Goal: Information Seeking & Learning: Check status

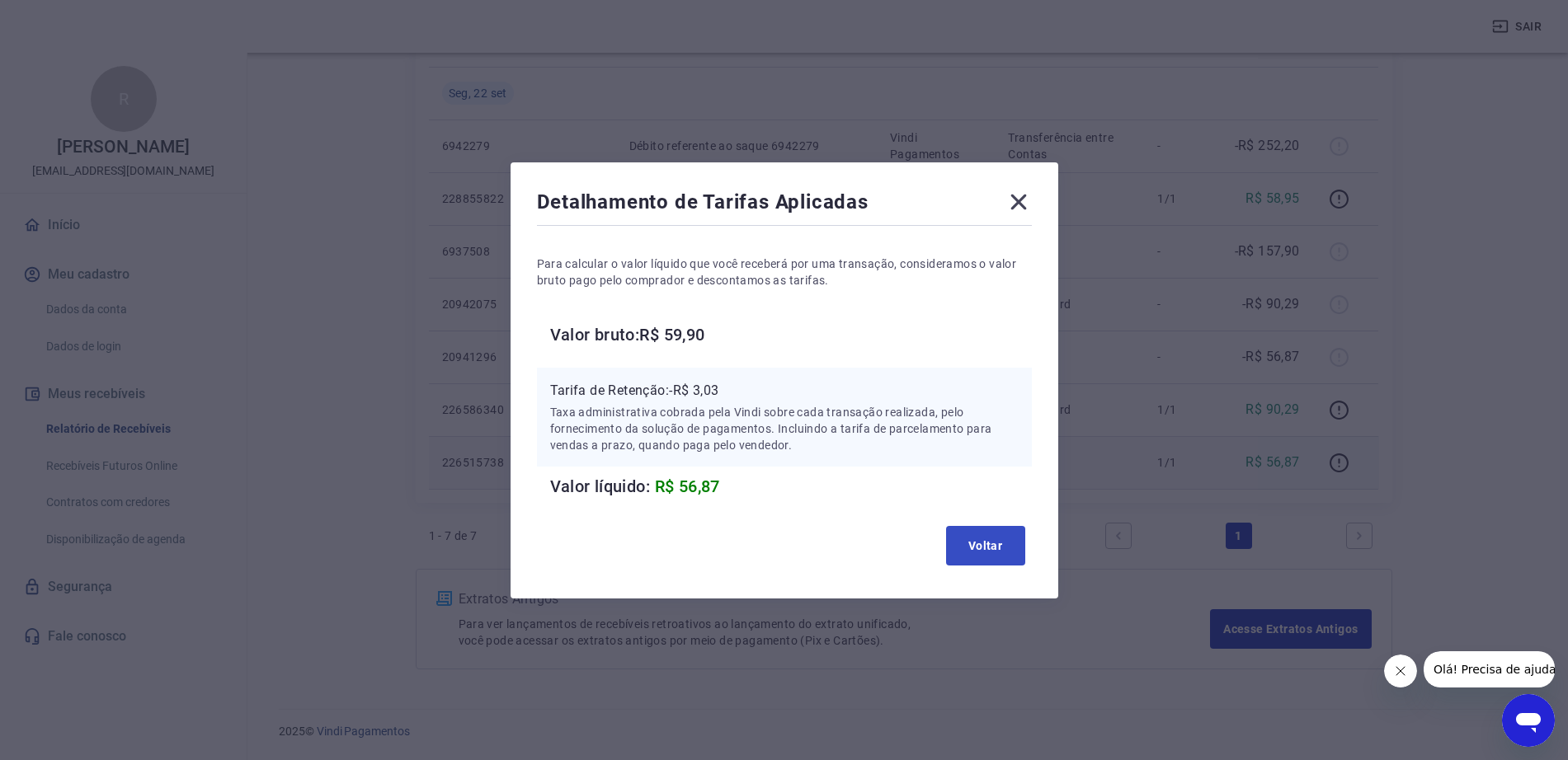
scroll to position [270, 0]
click at [982, 544] on button "Voltar" at bounding box center [986, 546] width 80 height 40
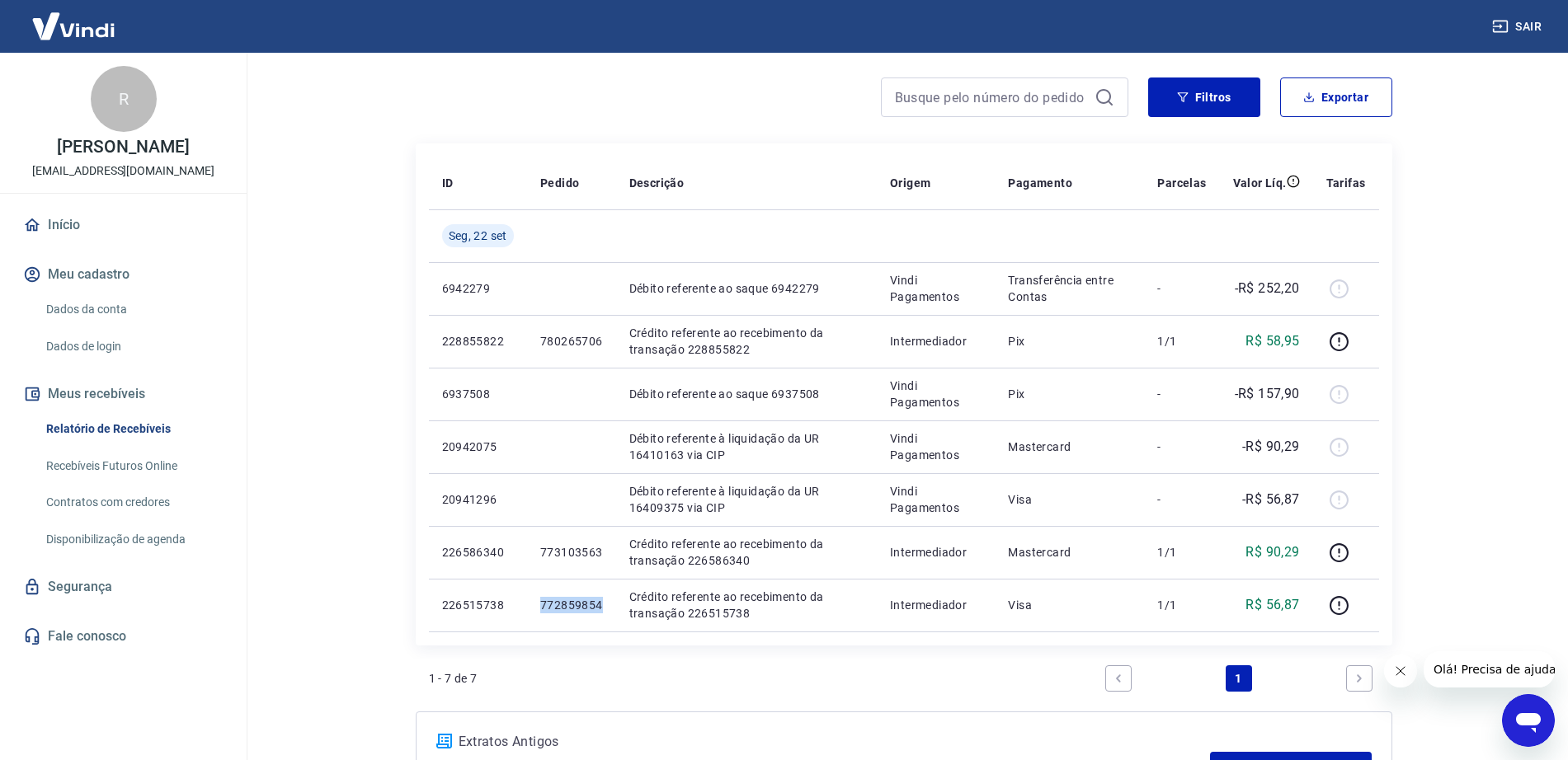
scroll to position [0, 0]
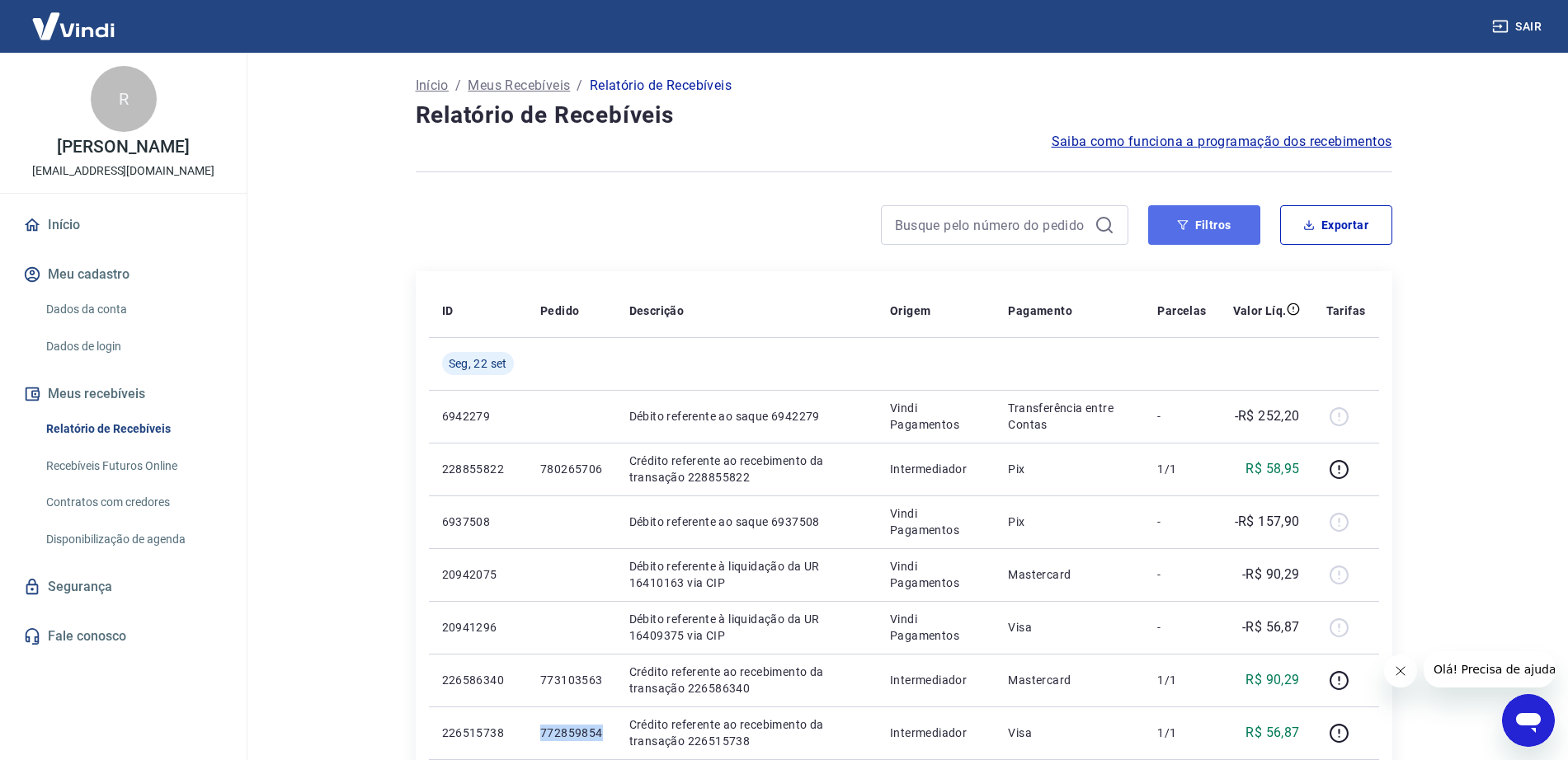
click at [1216, 235] on button "Filtros" at bounding box center [1204, 225] width 112 height 40
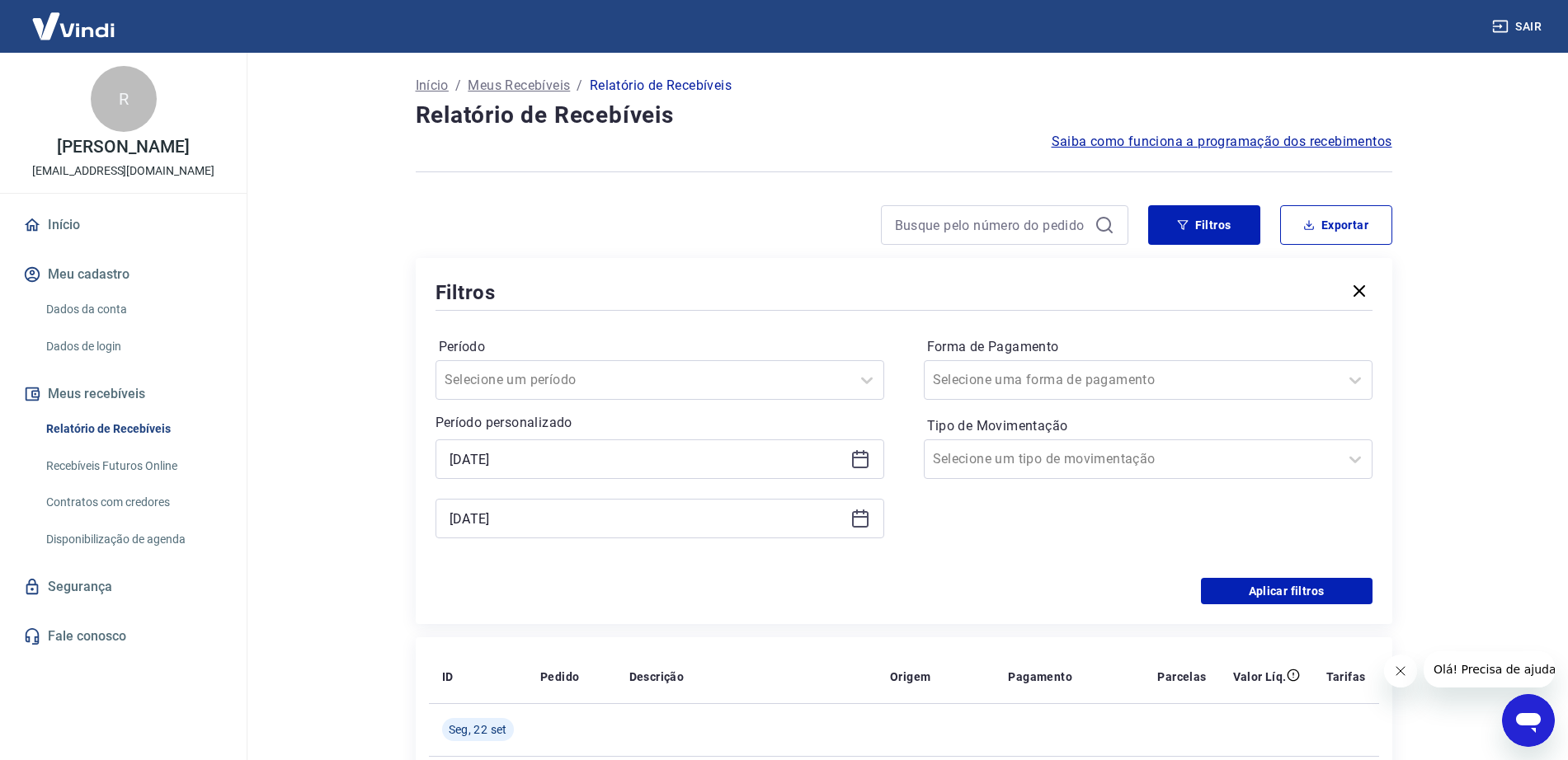
click at [861, 458] on icon at bounding box center [861, 459] width 20 height 20
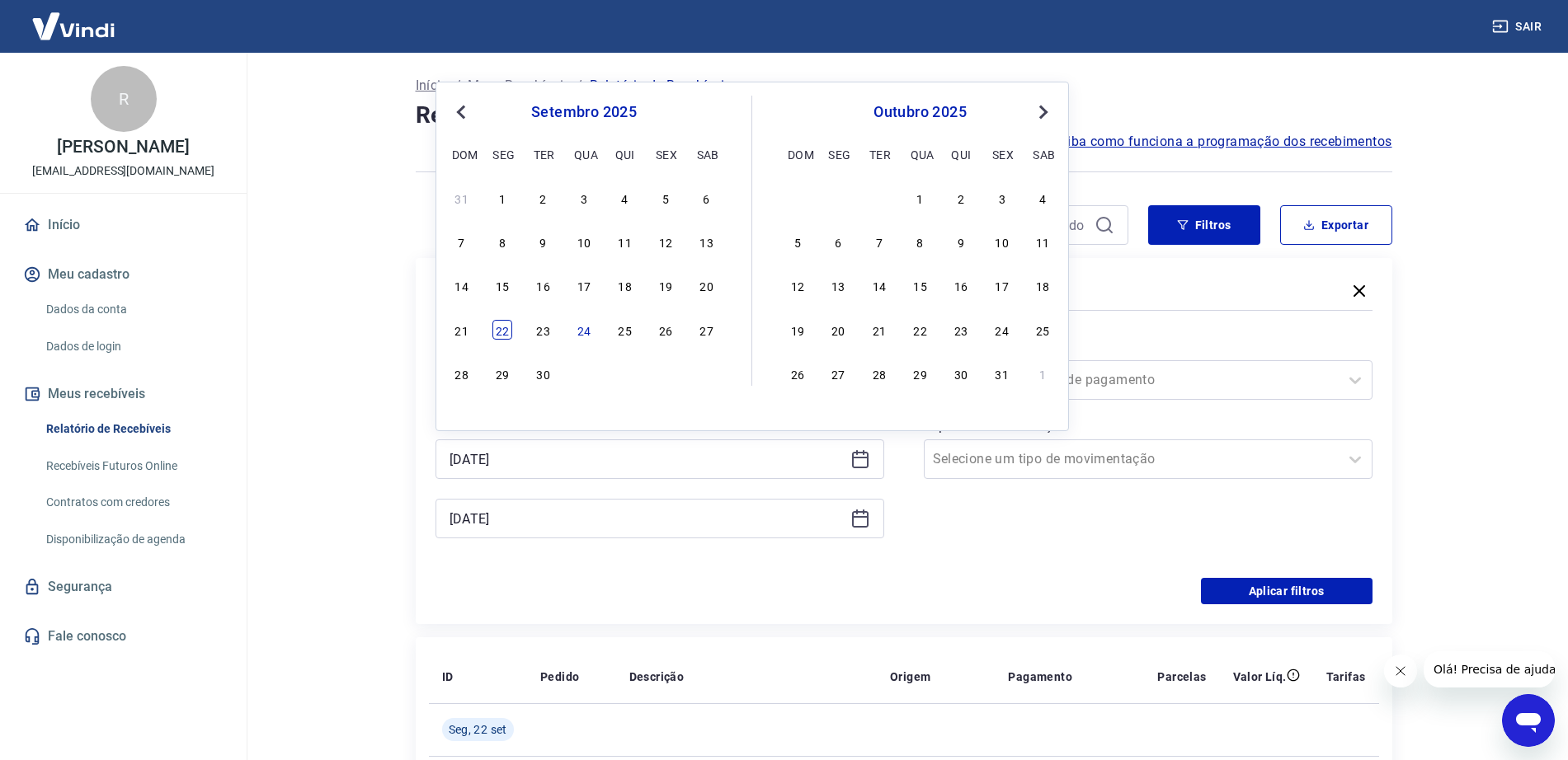
click at [499, 336] on div "22" at bounding box center [502, 330] width 20 height 20
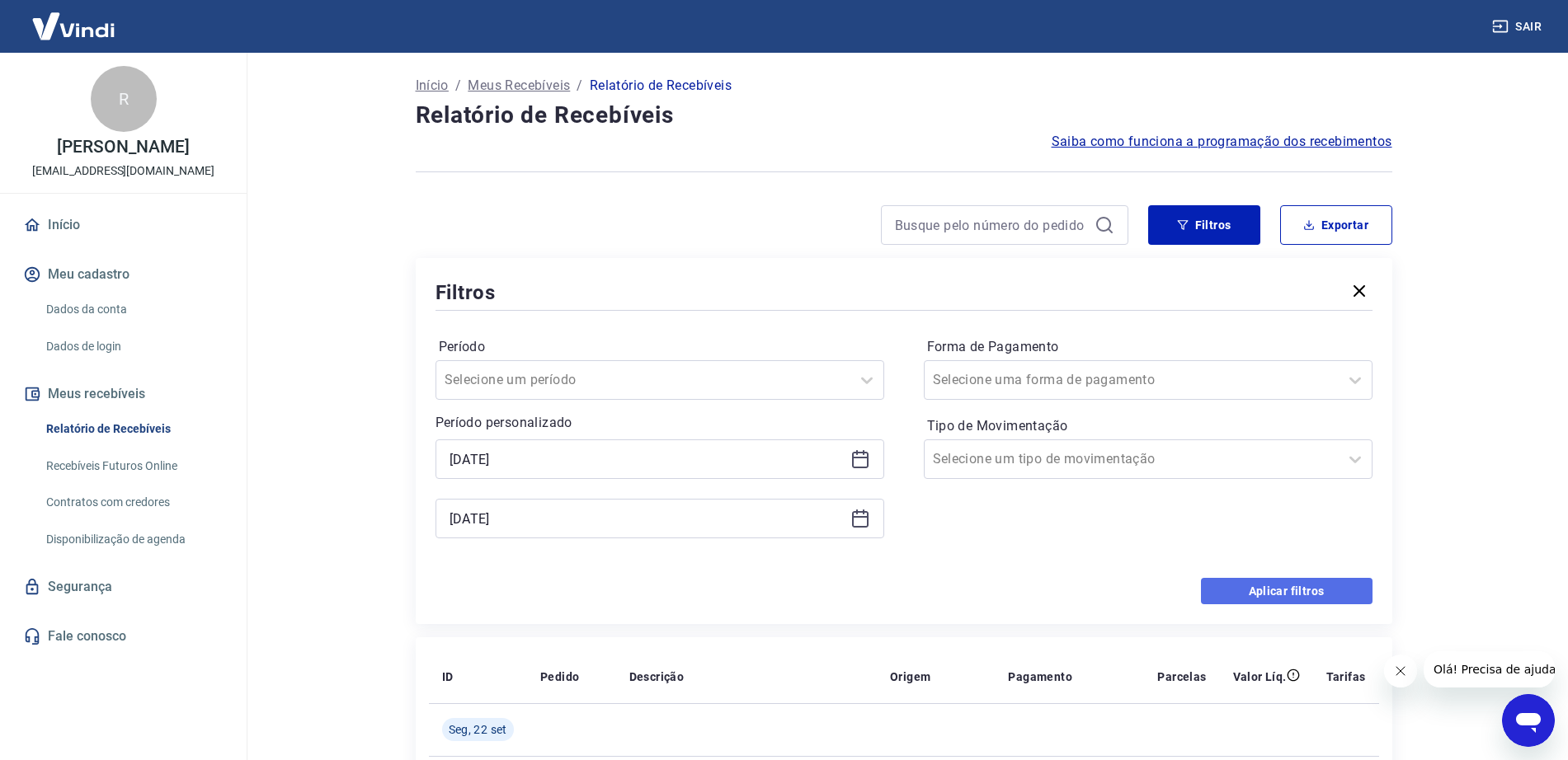
click at [1288, 598] on button "Aplicar filtros" at bounding box center [1287, 591] width 172 height 27
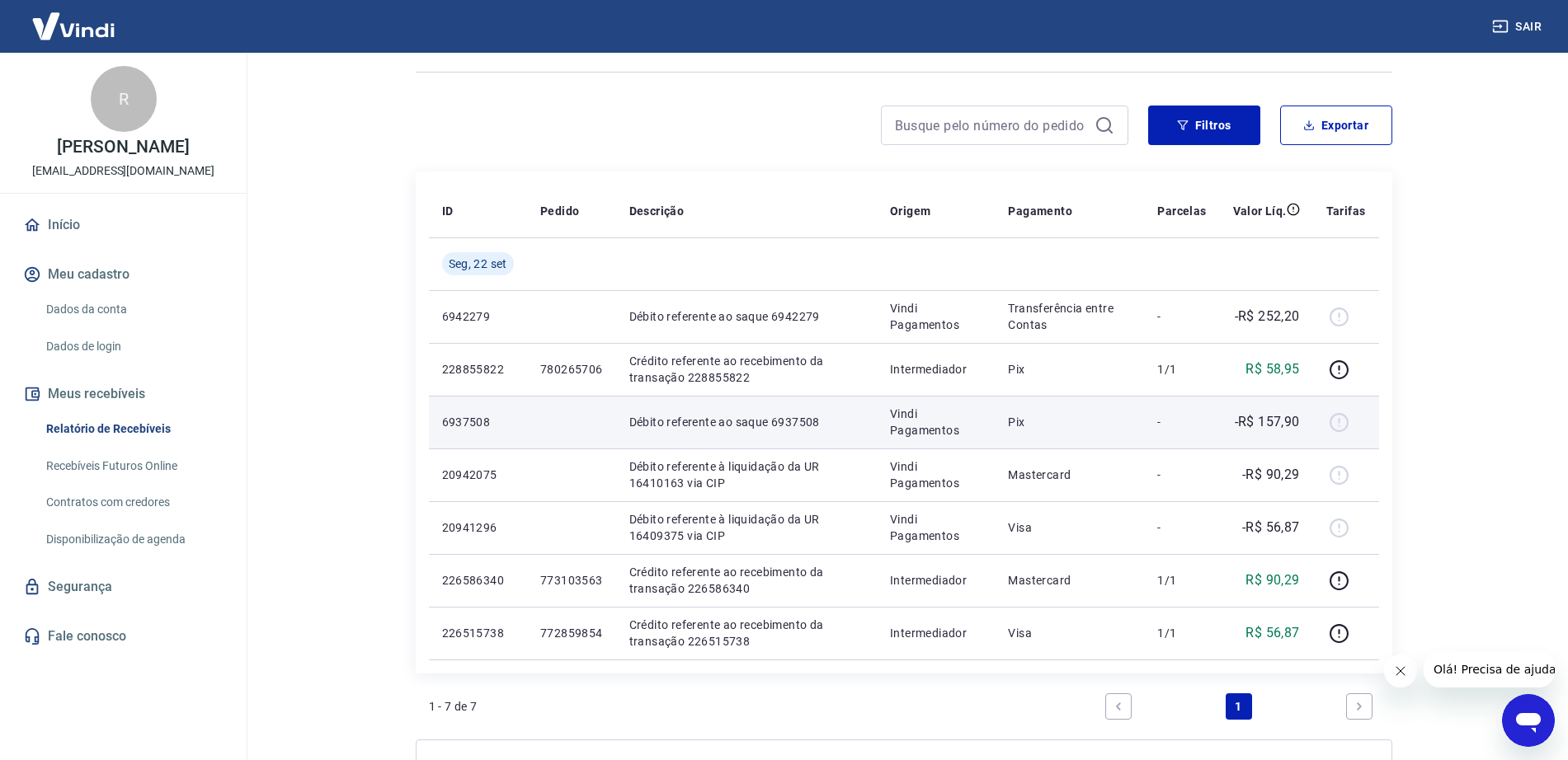
scroll to position [65, 0]
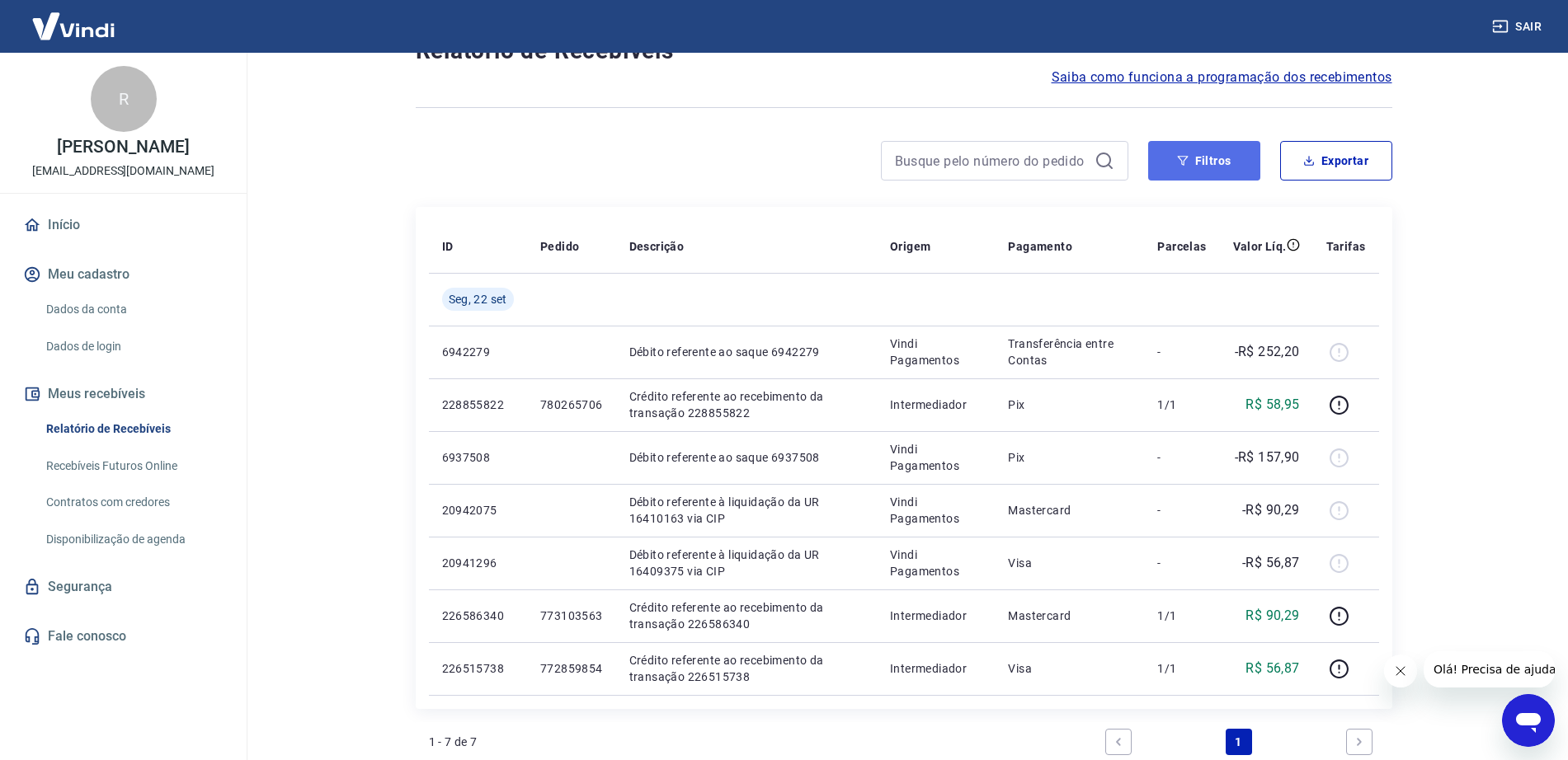
click at [1194, 153] on button "Filtros" at bounding box center [1204, 161] width 112 height 40
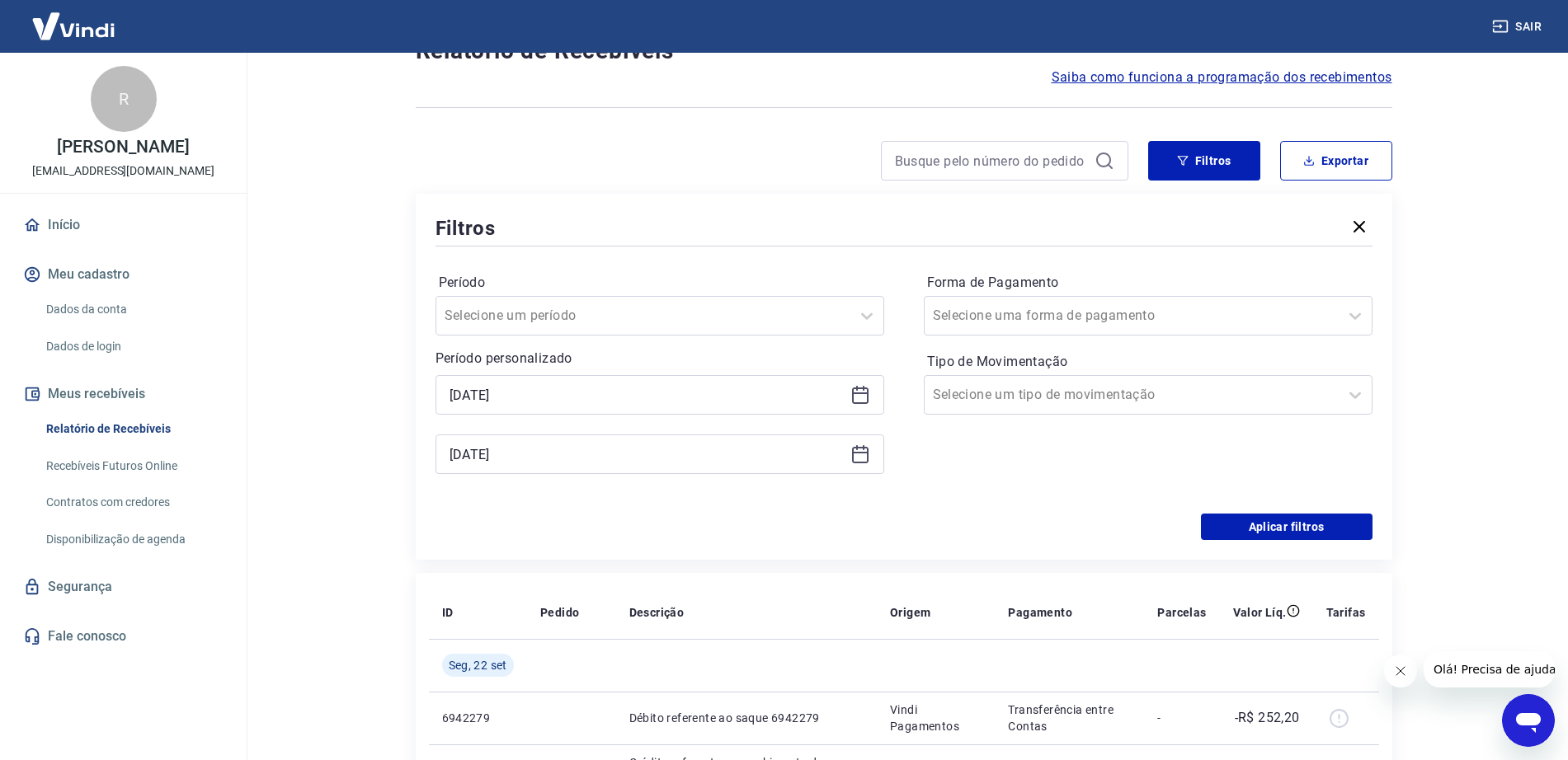
click at [862, 398] on icon at bounding box center [861, 395] width 20 height 20
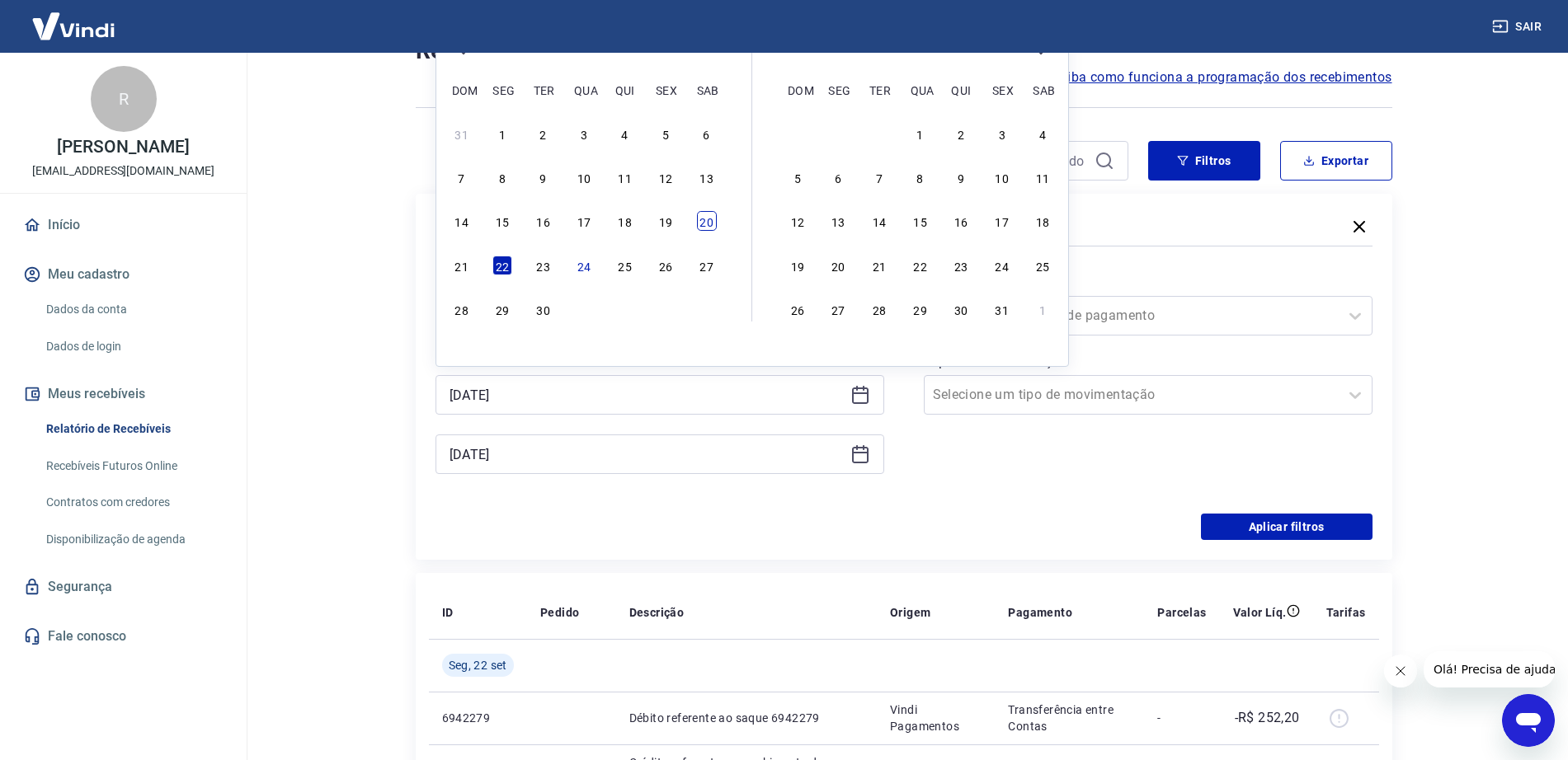
click at [697, 218] on div "20" at bounding box center [707, 221] width 20 height 20
type input "[DATE]"
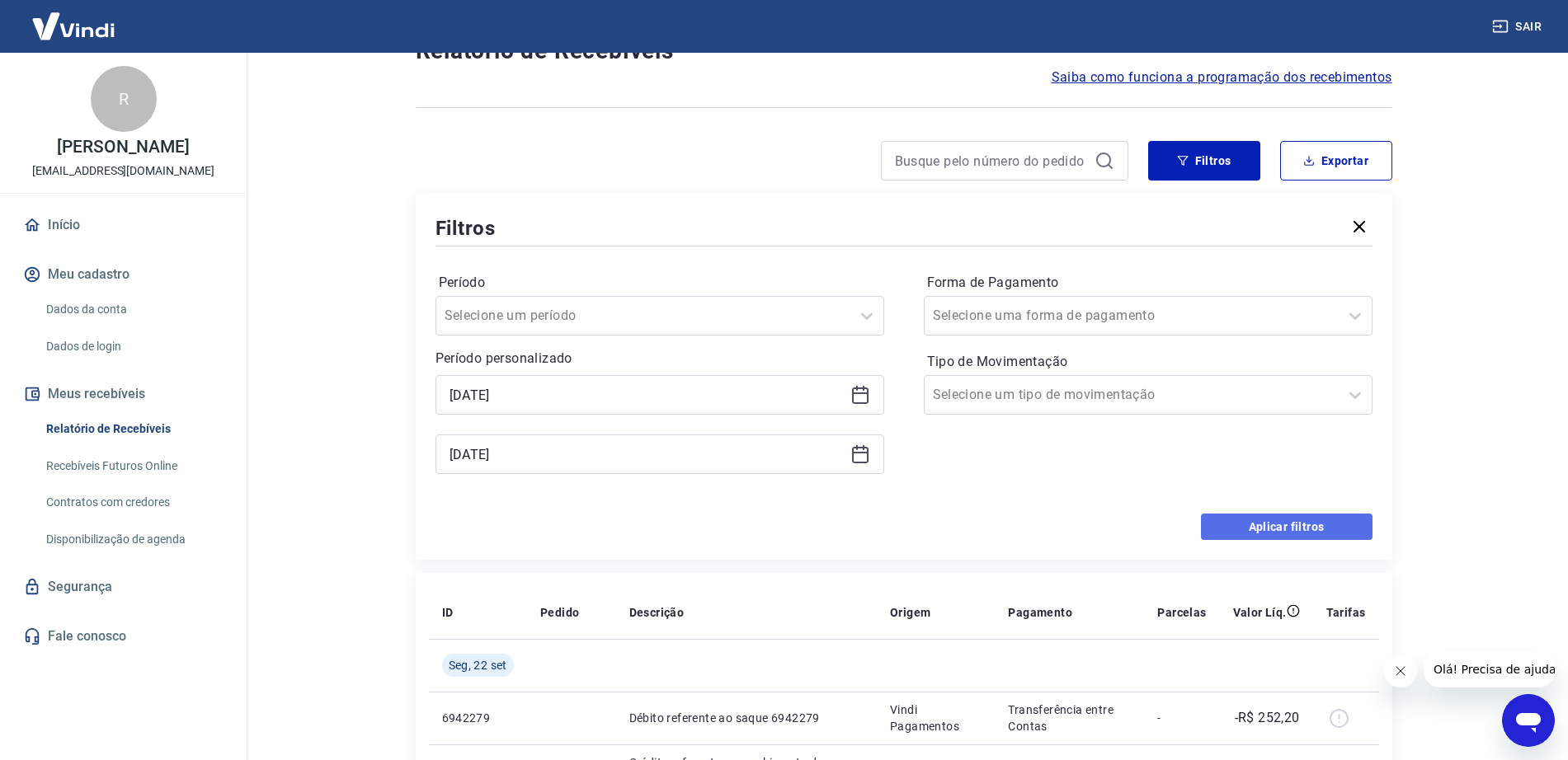
click at [1261, 520] on button "Aplicar filtros" at bounding box center [1287, 527] width 172 height 27
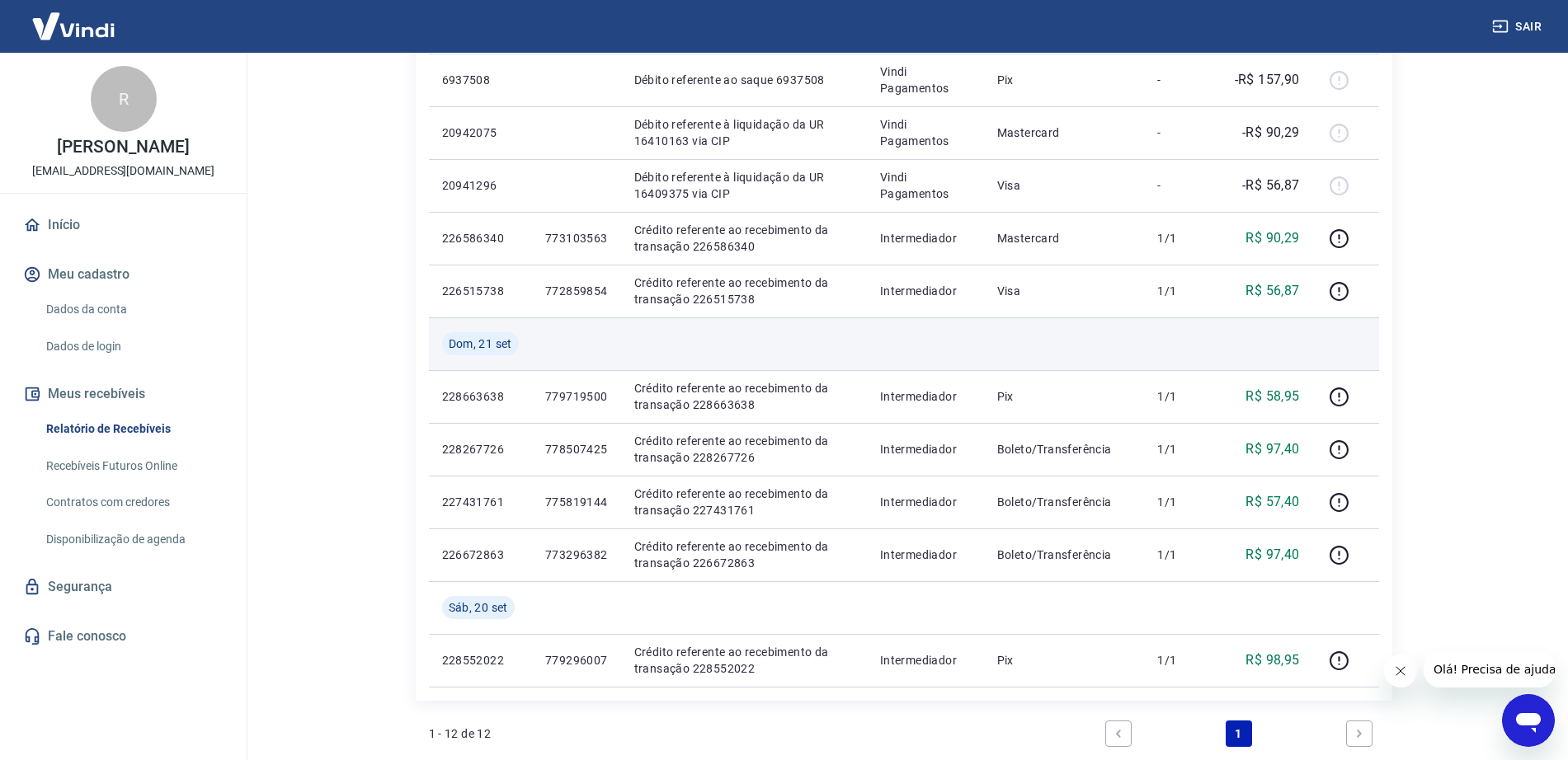
scroll to position [412, 0]
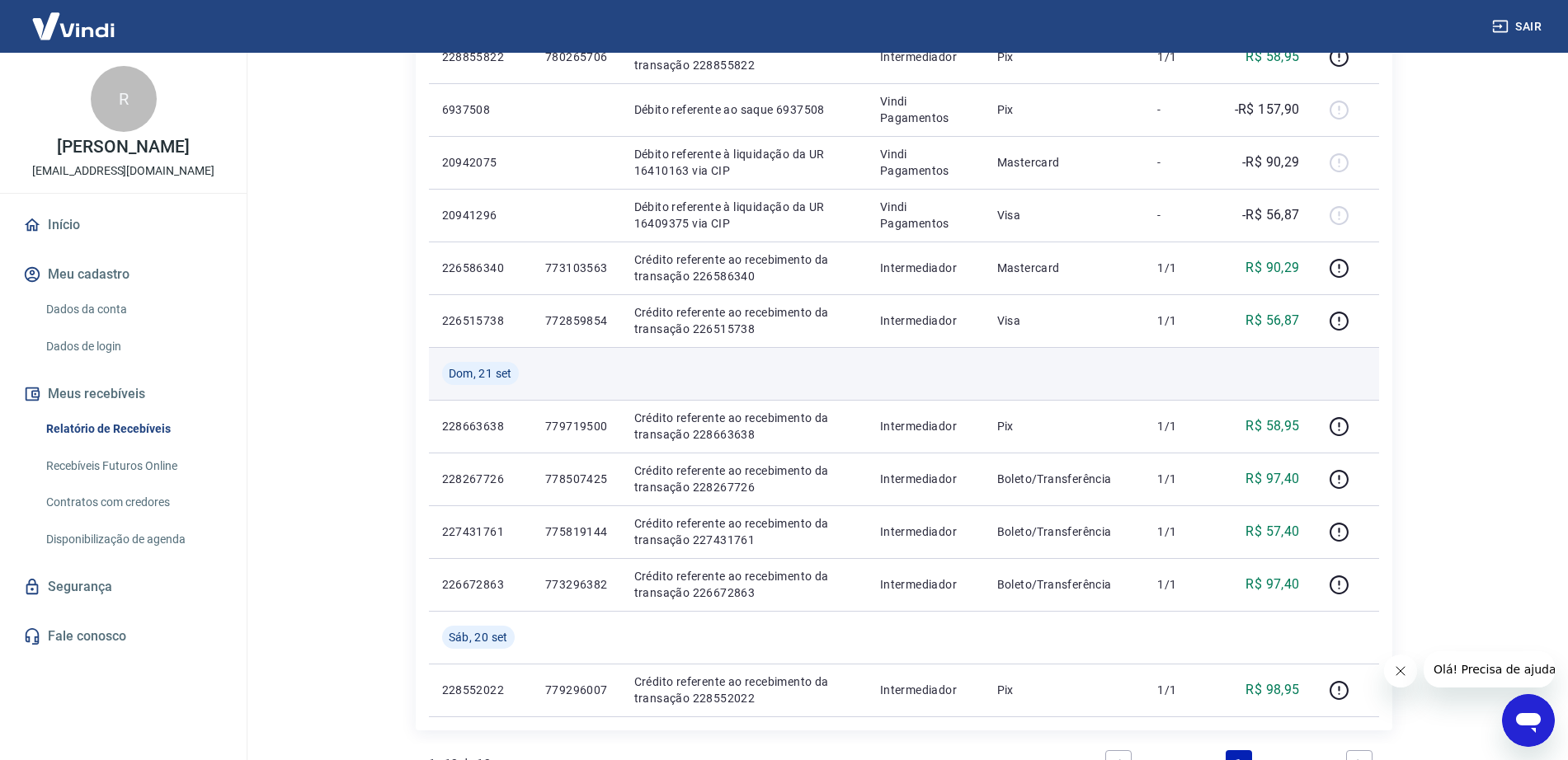
click at [1115, 373] on td at bounding box center [1065, 374] width 161 height 53
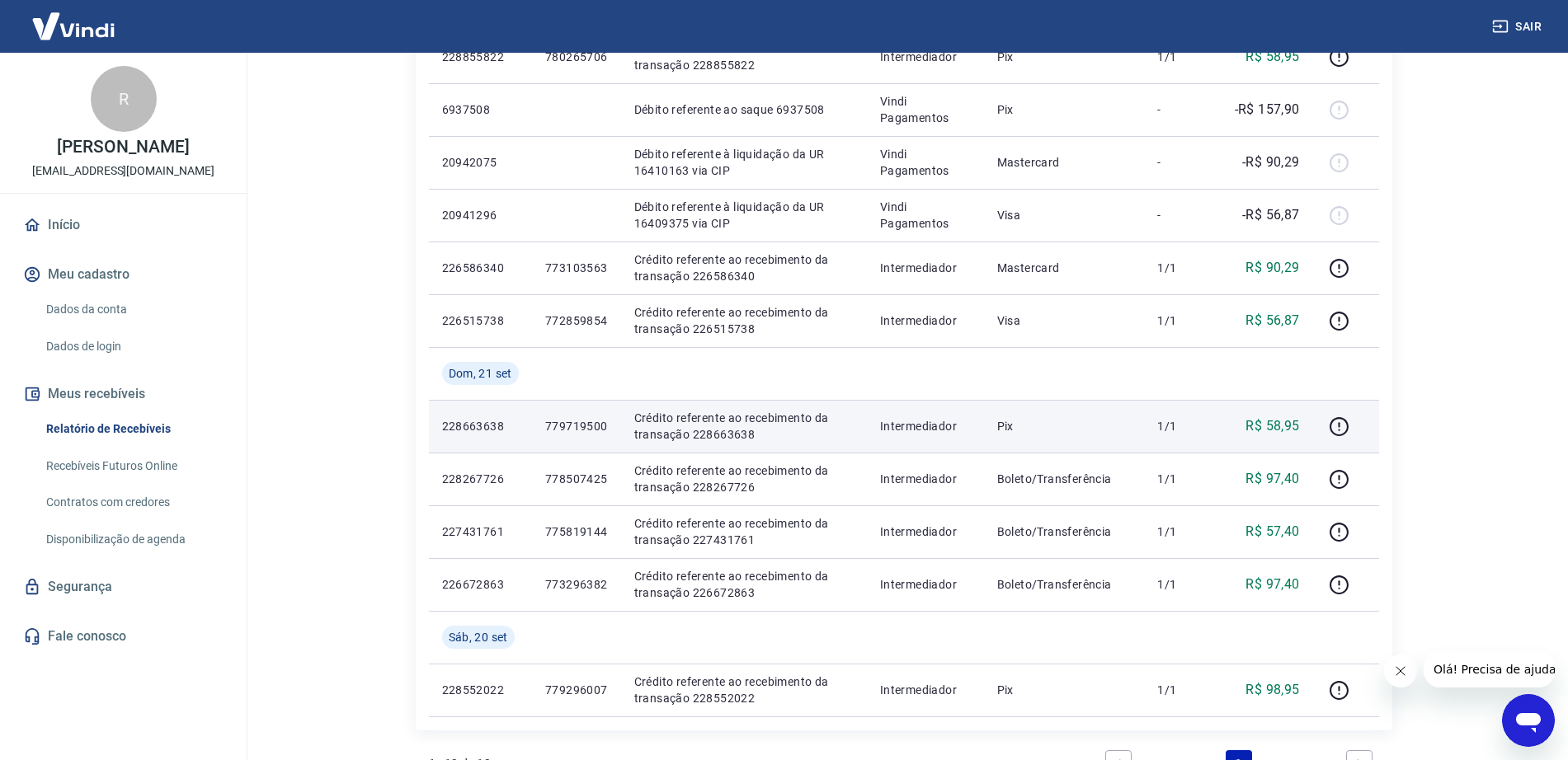
click at [586, 427] on p "779719500" at bounding box center [577, 426] width 63 height 17
copy p "779719500"
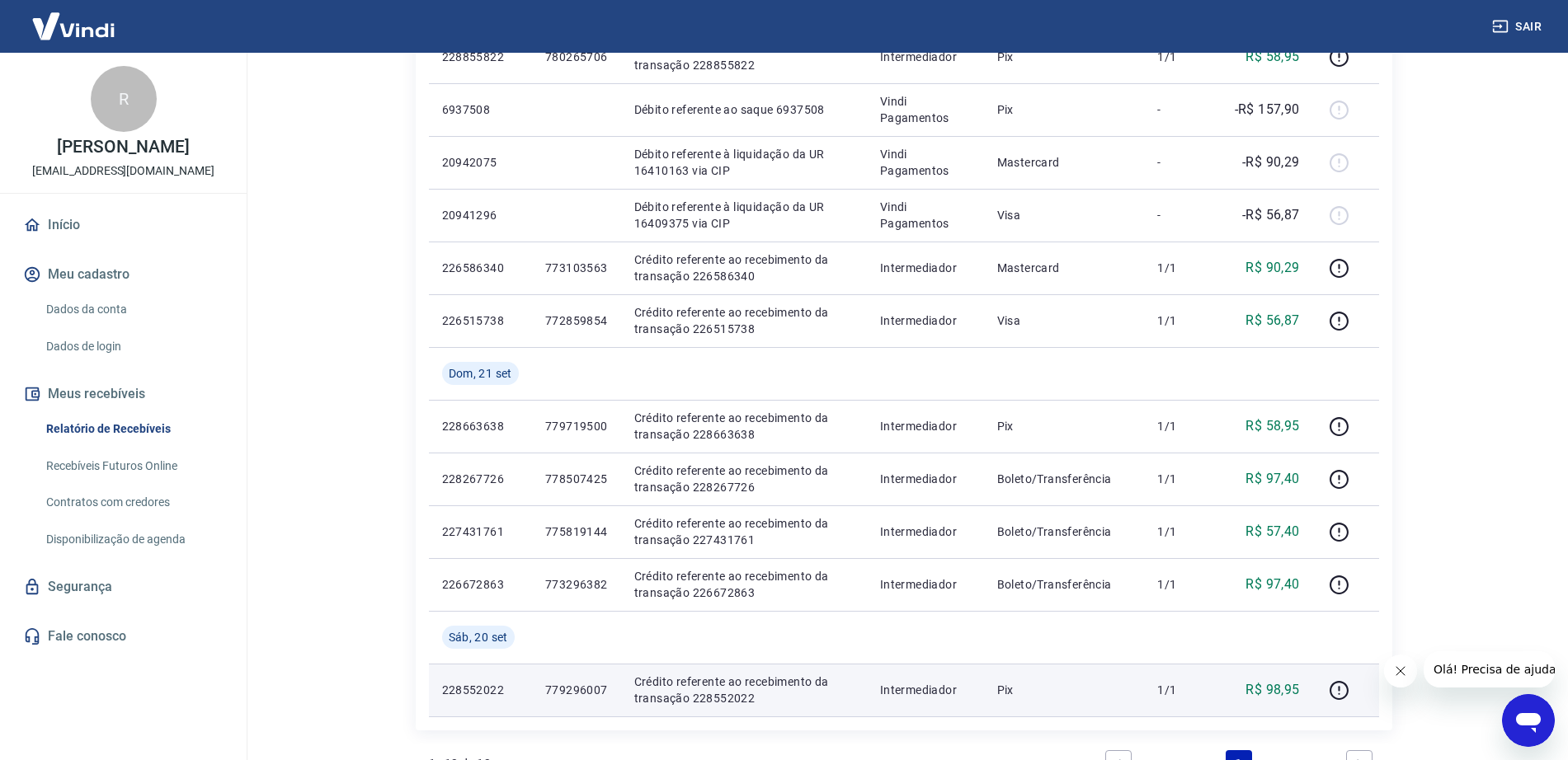
click at [580, 690] on p "779296007" at bounding box center [577, 690] width 63 height 17
copy p "779296007"
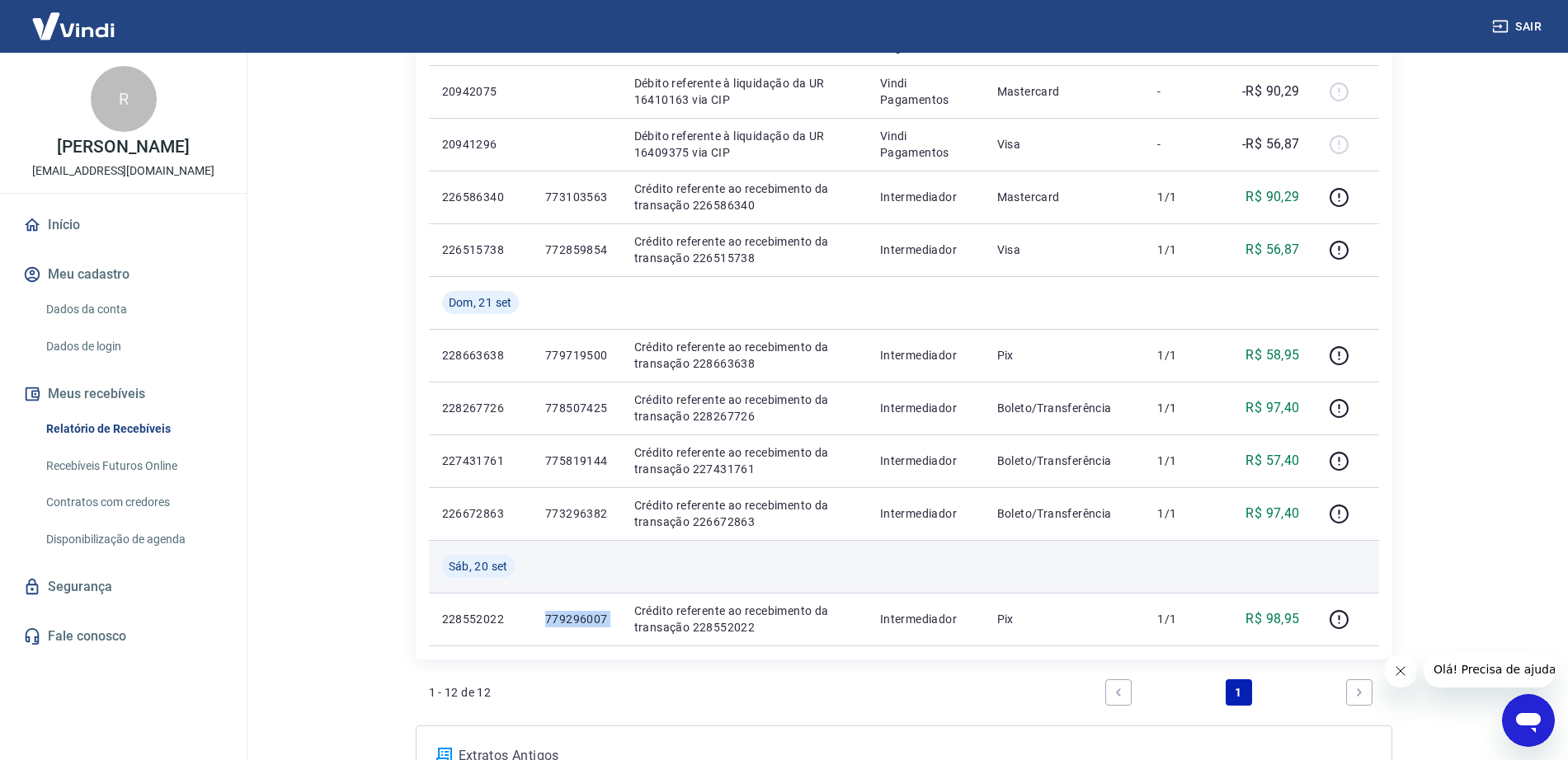
scroll to position [516, 0]
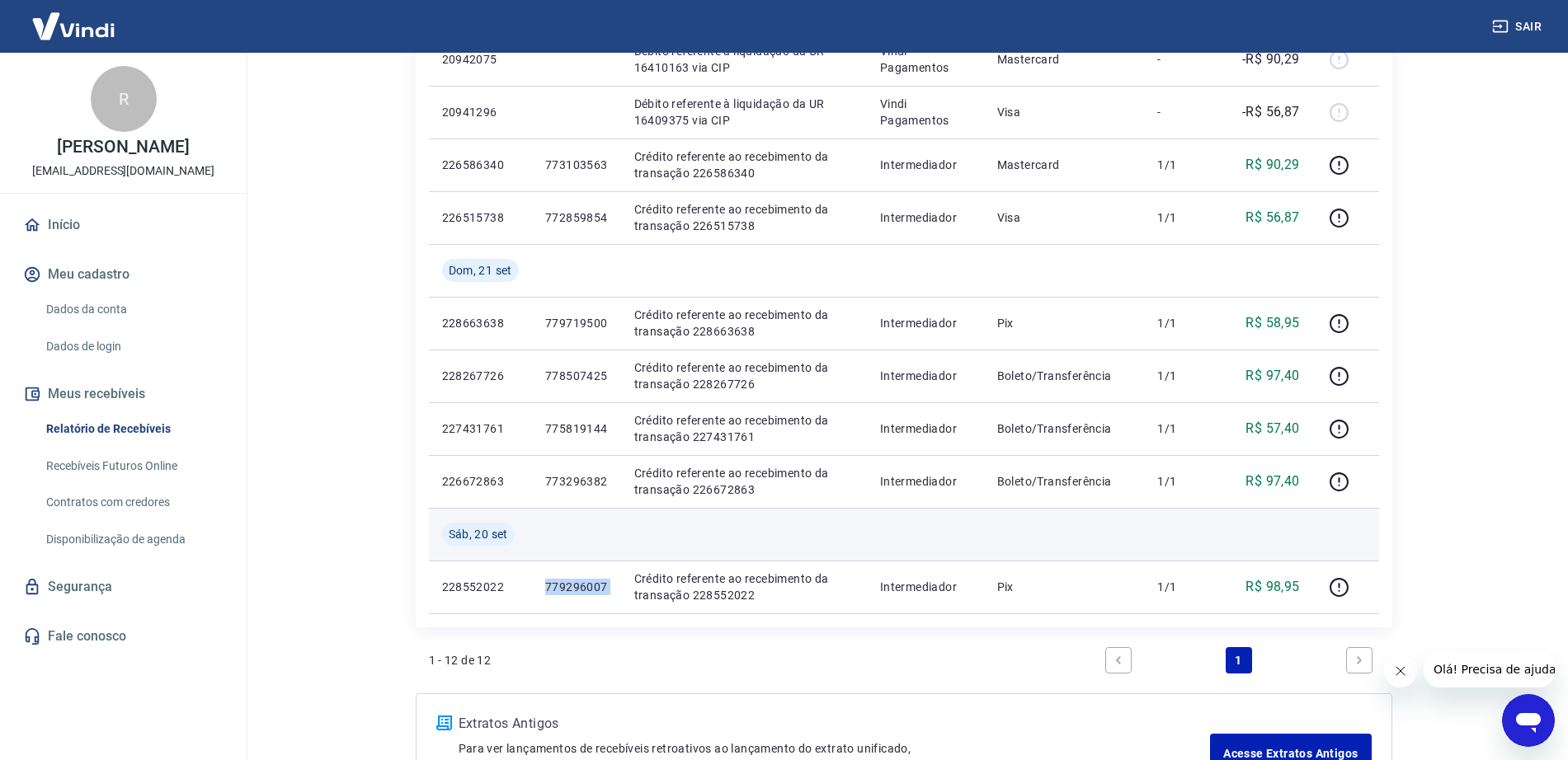
click at [1001, 545] on td at bounding box center [1065, 535] width 161 height 53
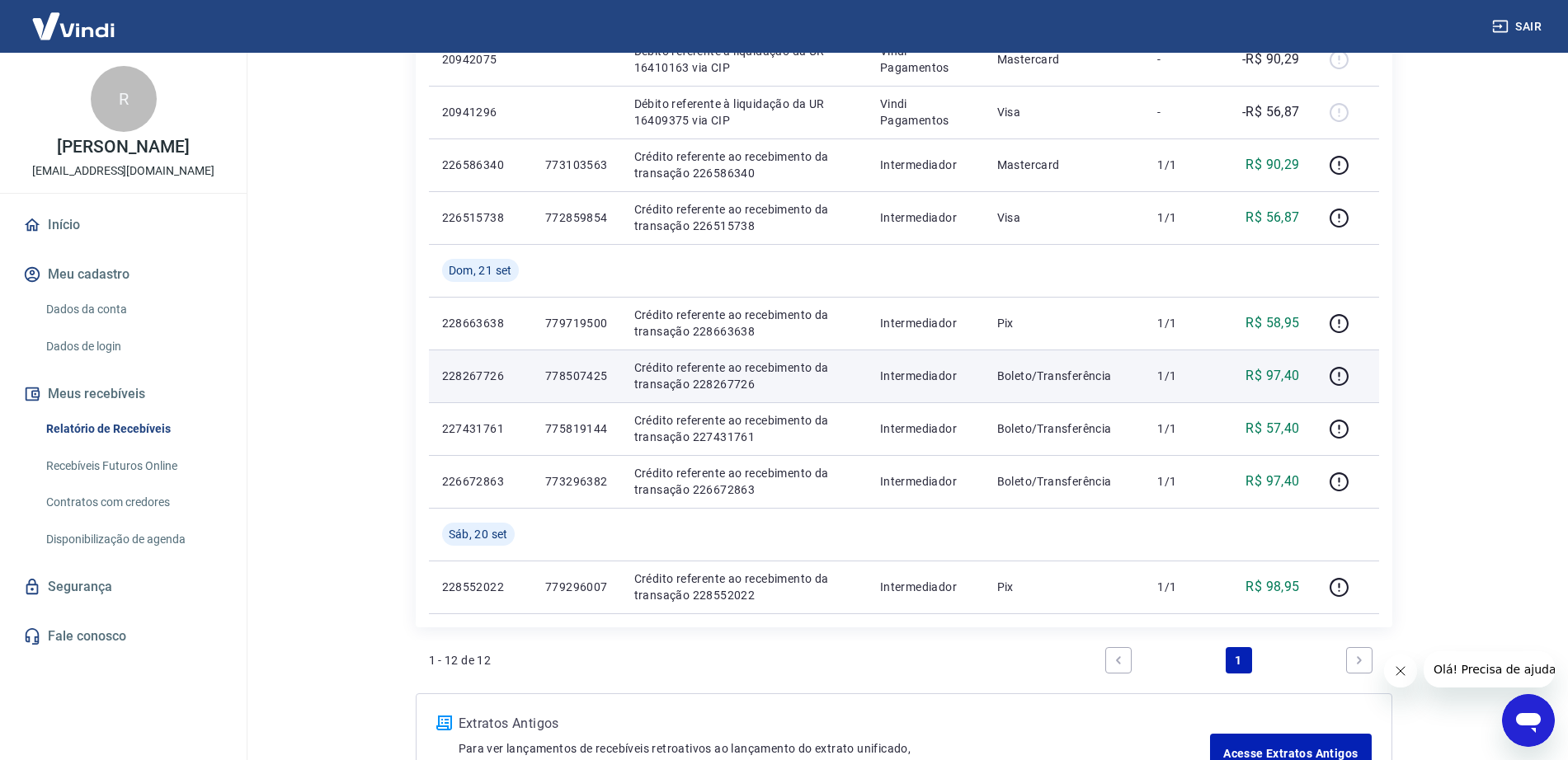
click at [579, 375] on p "778507425" at bounding box center [577, 376] width 63 height 17
copy p "778507425"
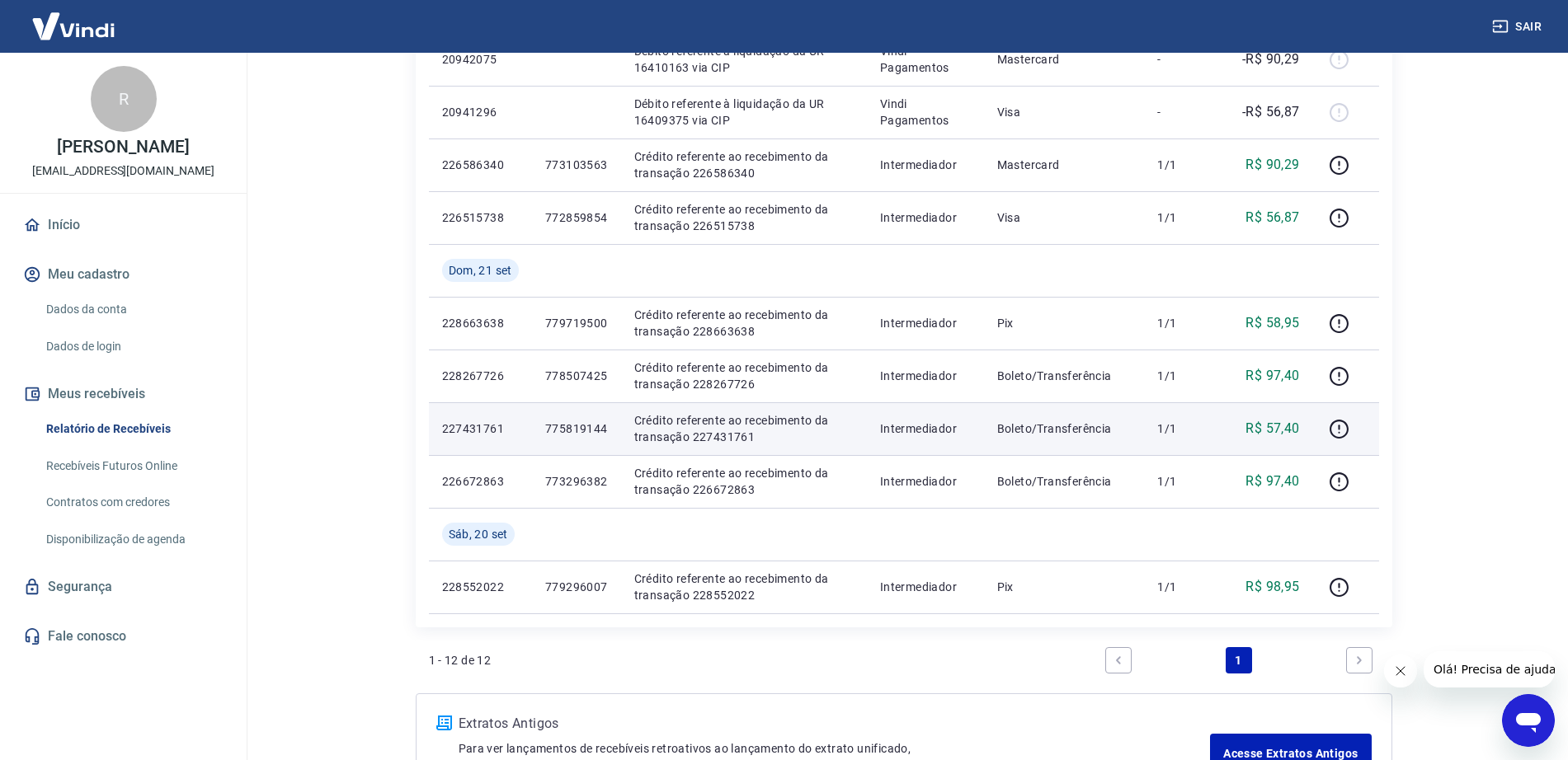
click at [595, 428] on p "775819144" at bounding box center [577, 428] width 63 height 17
copy p "775819144"
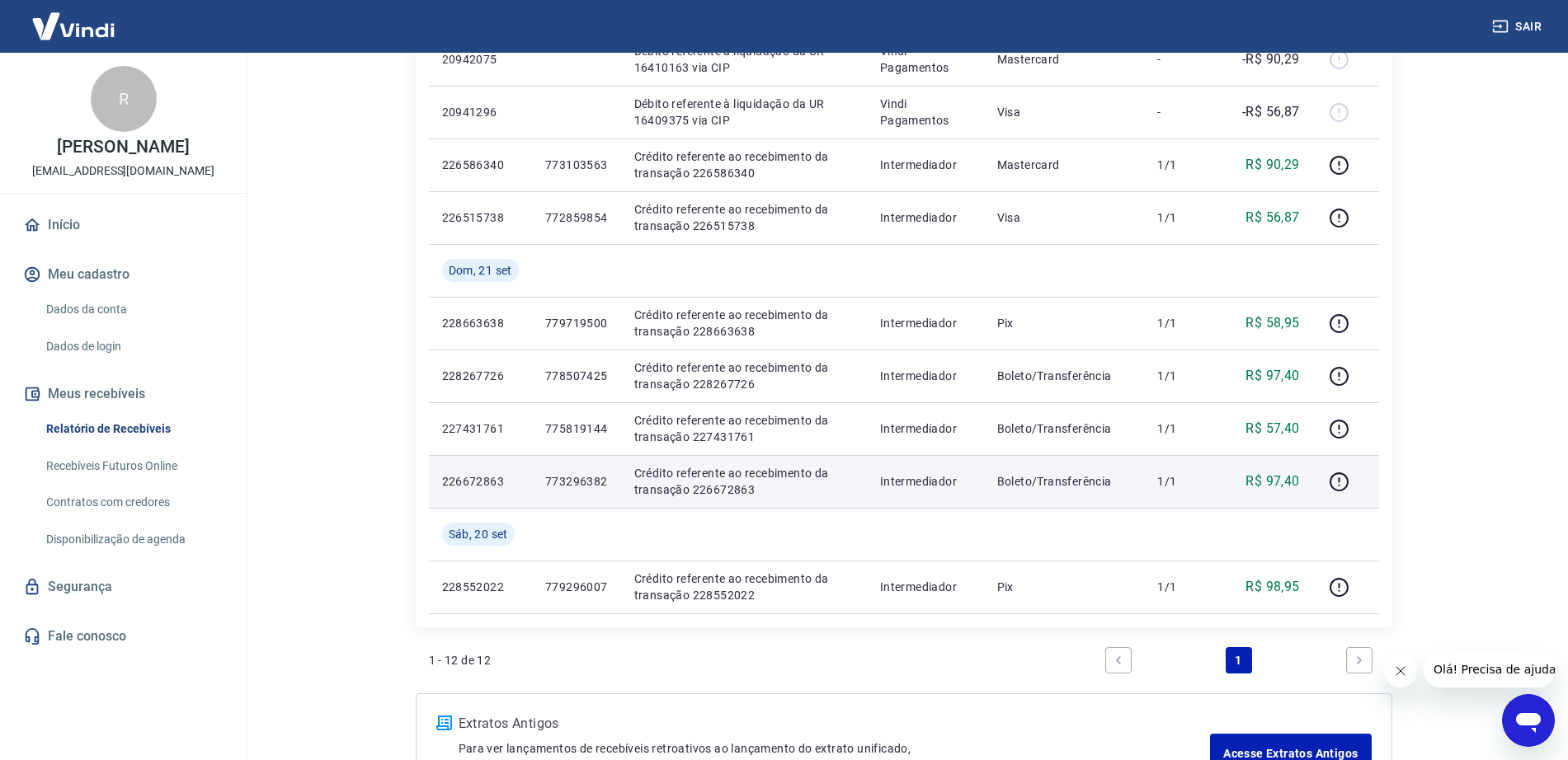
click at [585, 481] on p "773296382" at bounding box center [577, 482] width 63 height 17
copy p "773296382"
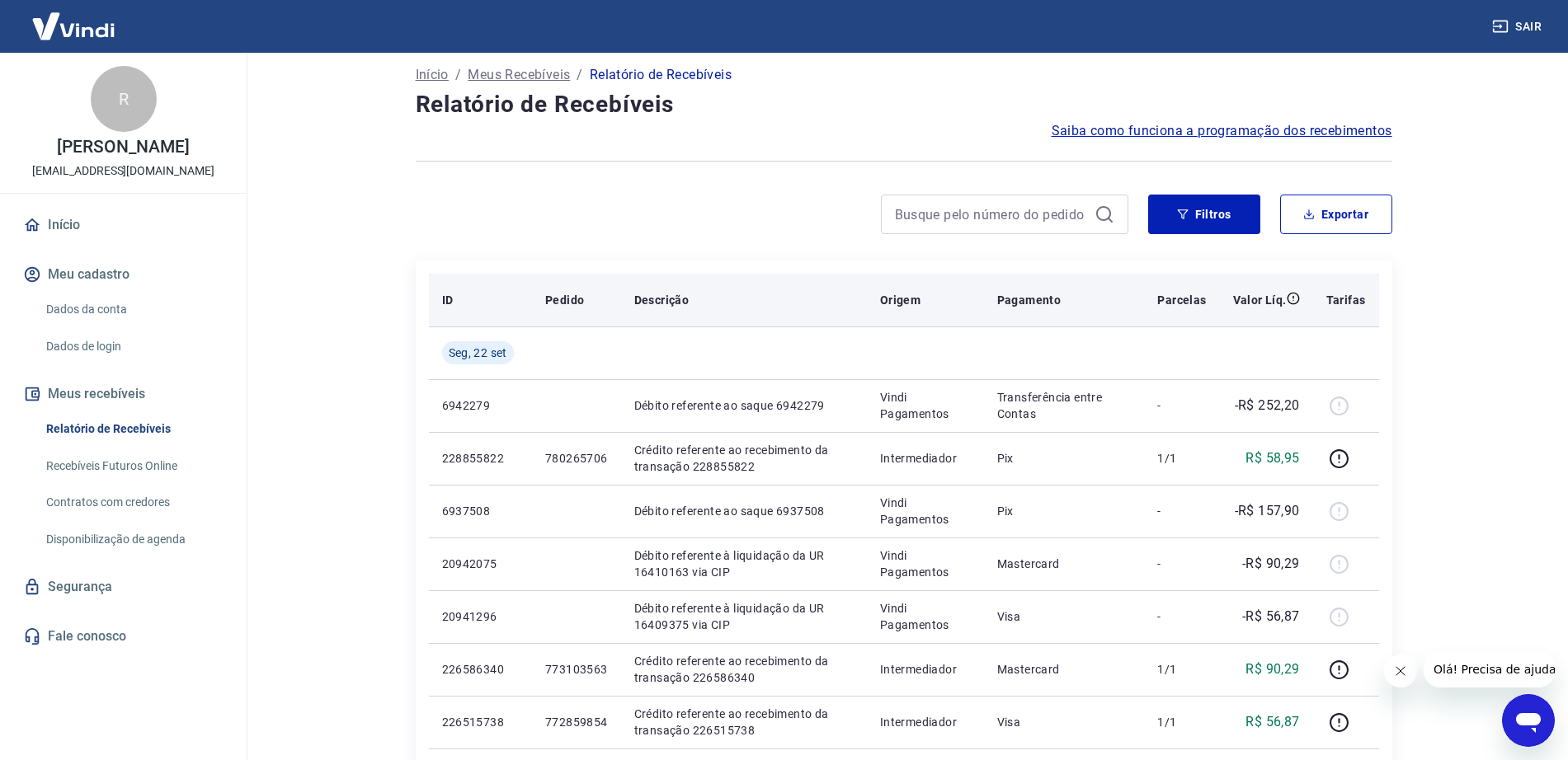
scroll to position [0, 0]
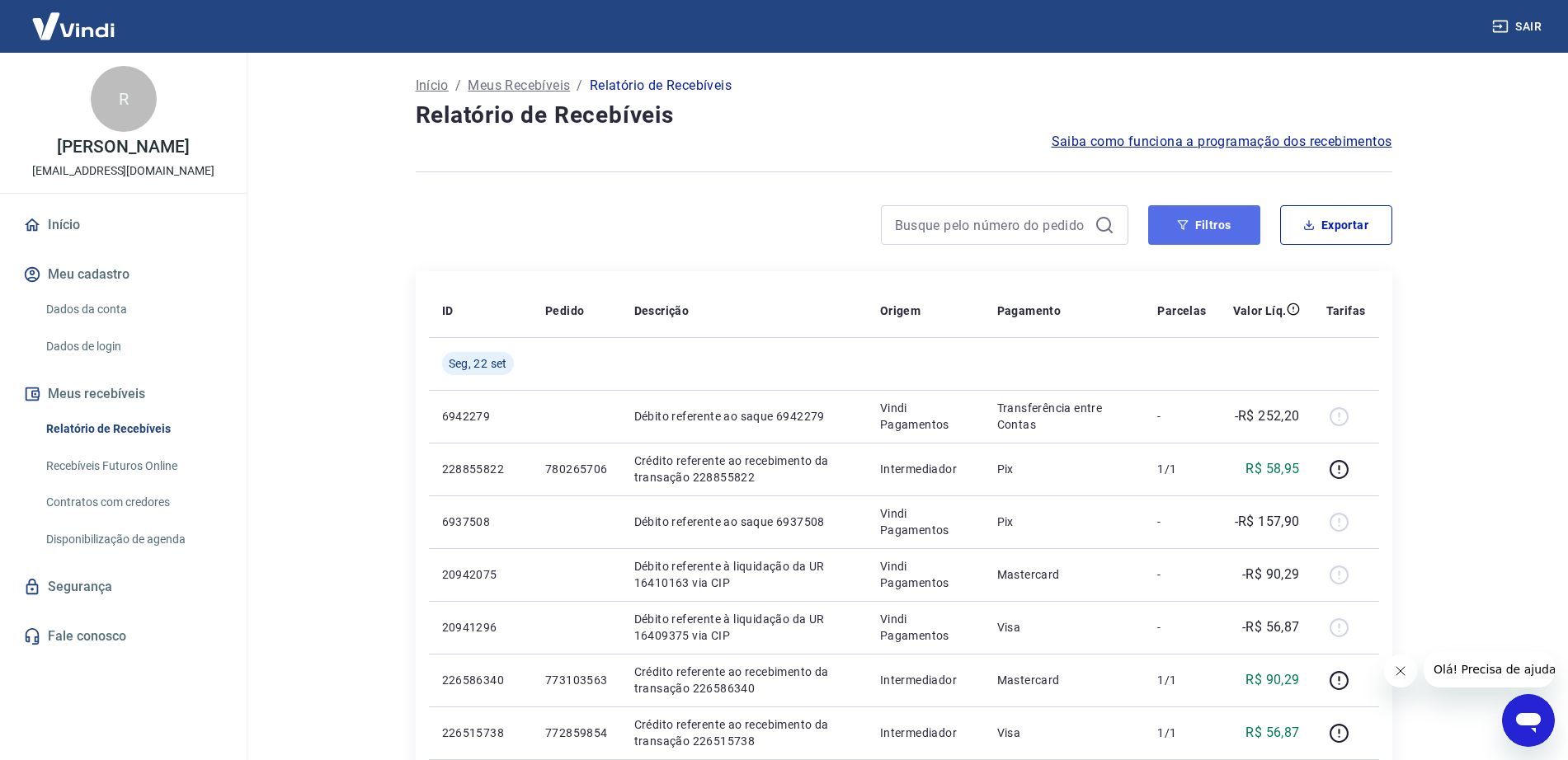
click at [1213, 226] on button "Filtros" at bounding box center [1204, 225] width 112 height 40
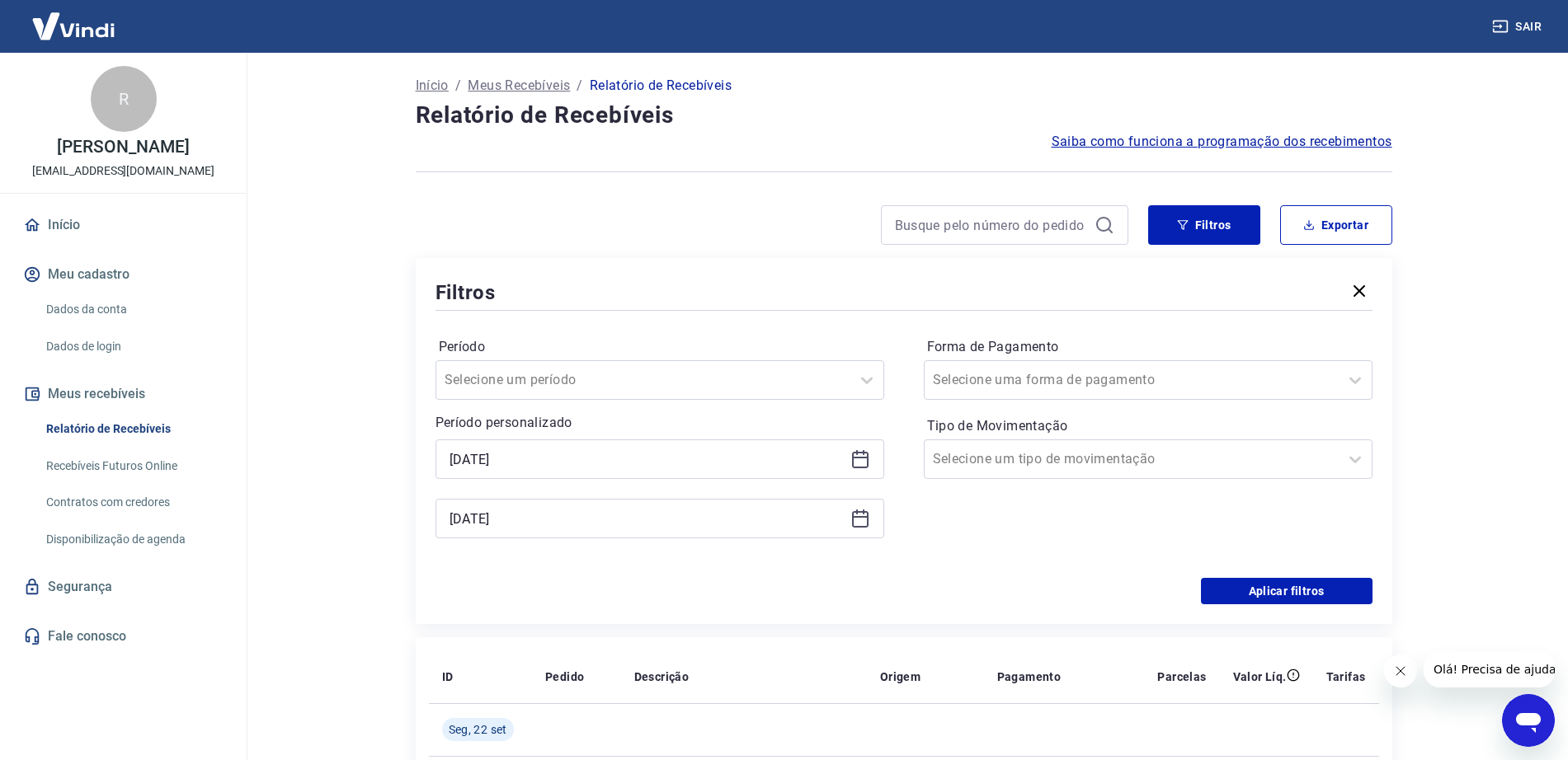
click at [867, 462] on icon at bounding box center [861, 459] width 20 height 20
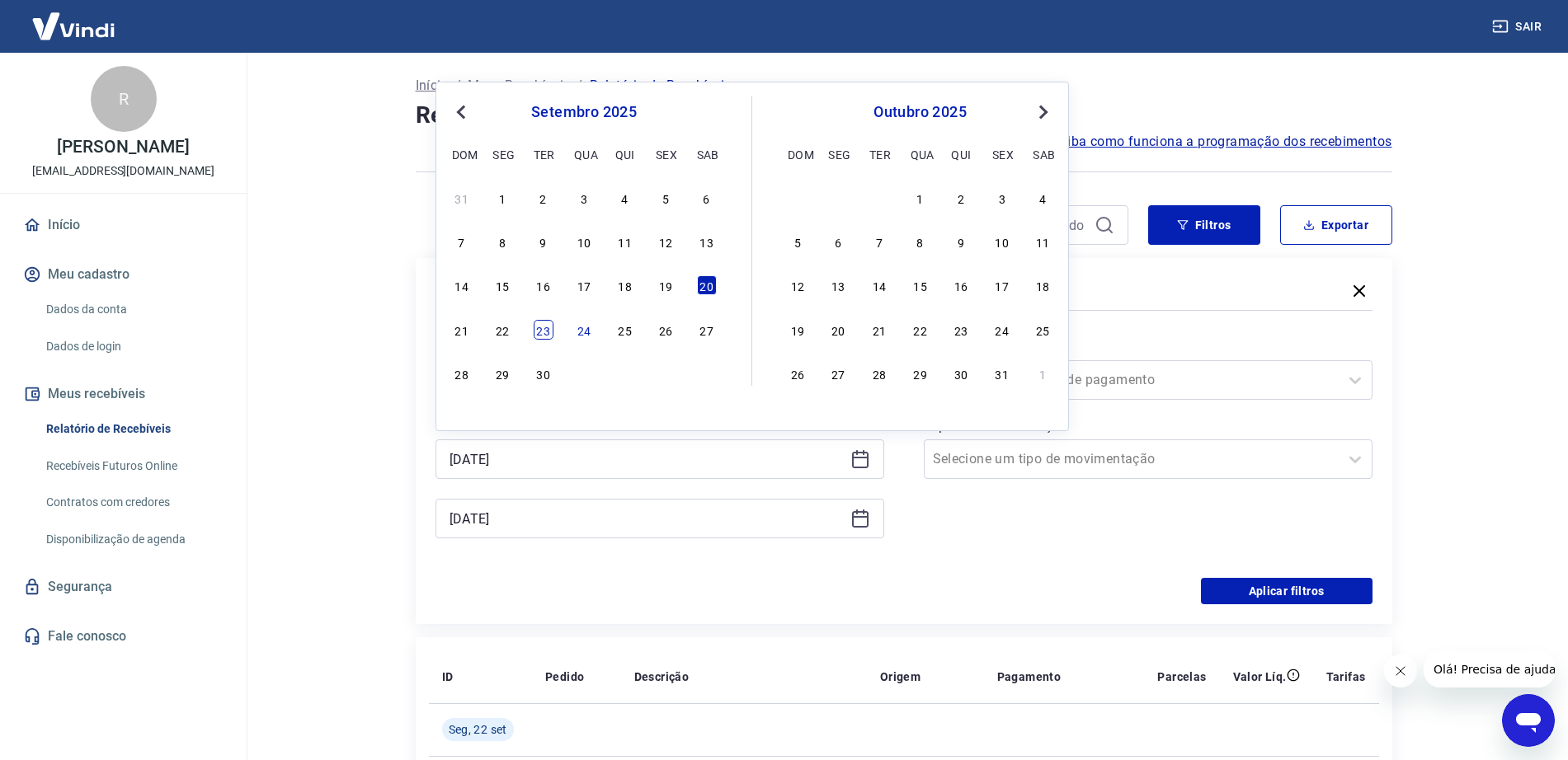
click at [545, 336] on div "23" at bounding box center [544, 330] width 20 height 20
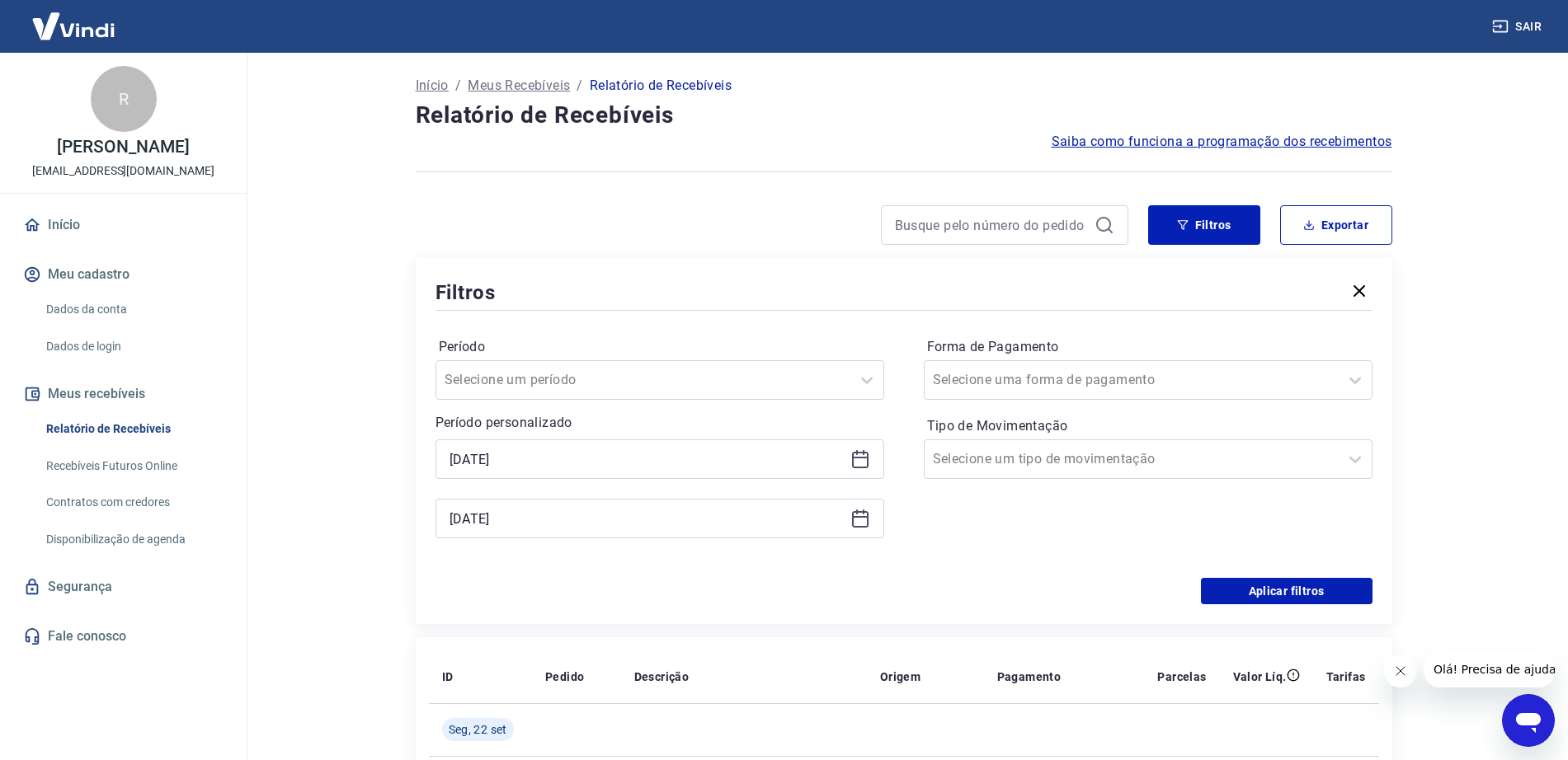
type input "[DATE]"
click at [866, 523] on icon at bounding box center [861, 519] width 20 height 20
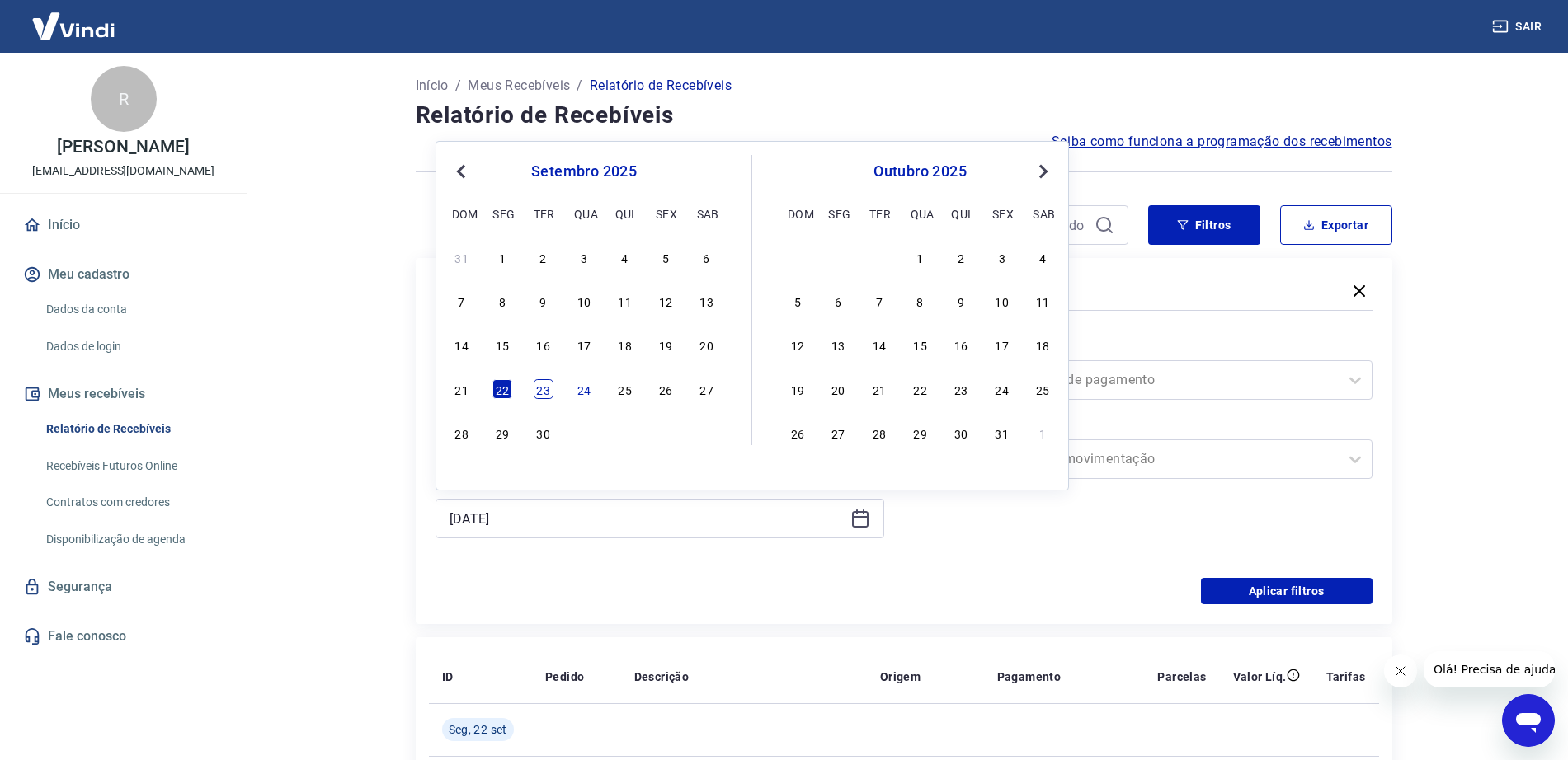
click at [537, 390] on div "23" at bounding box center [544, 390] width 20 height 20
type input "[DATE]"
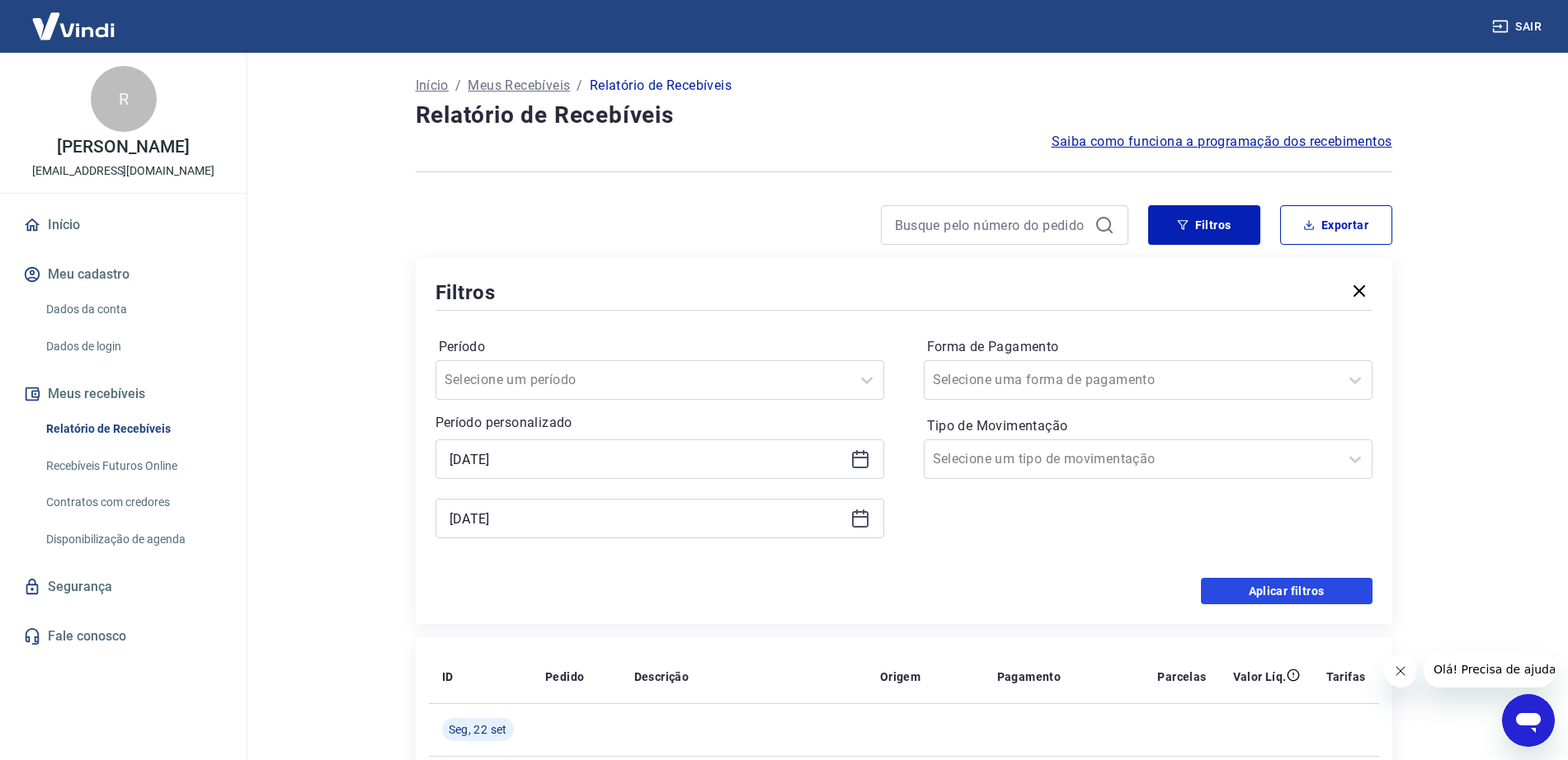
click at [1244, 589] on button "Aplicar filtros" at bounding box center [1287, 591] width 172 height 27
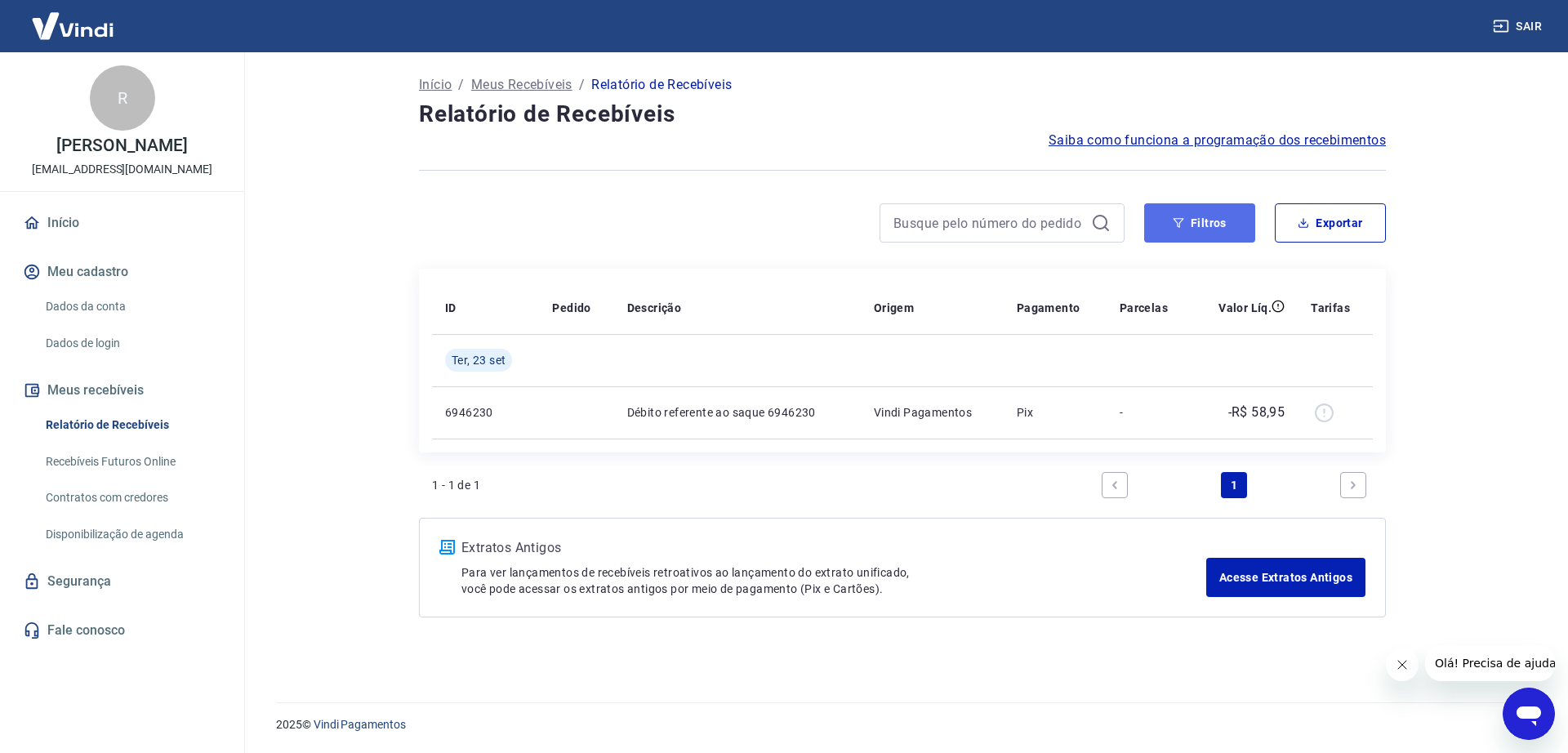
click at [1199, 213] on button "Filtros" at bounding box center [1199, 223] width 111 height 39
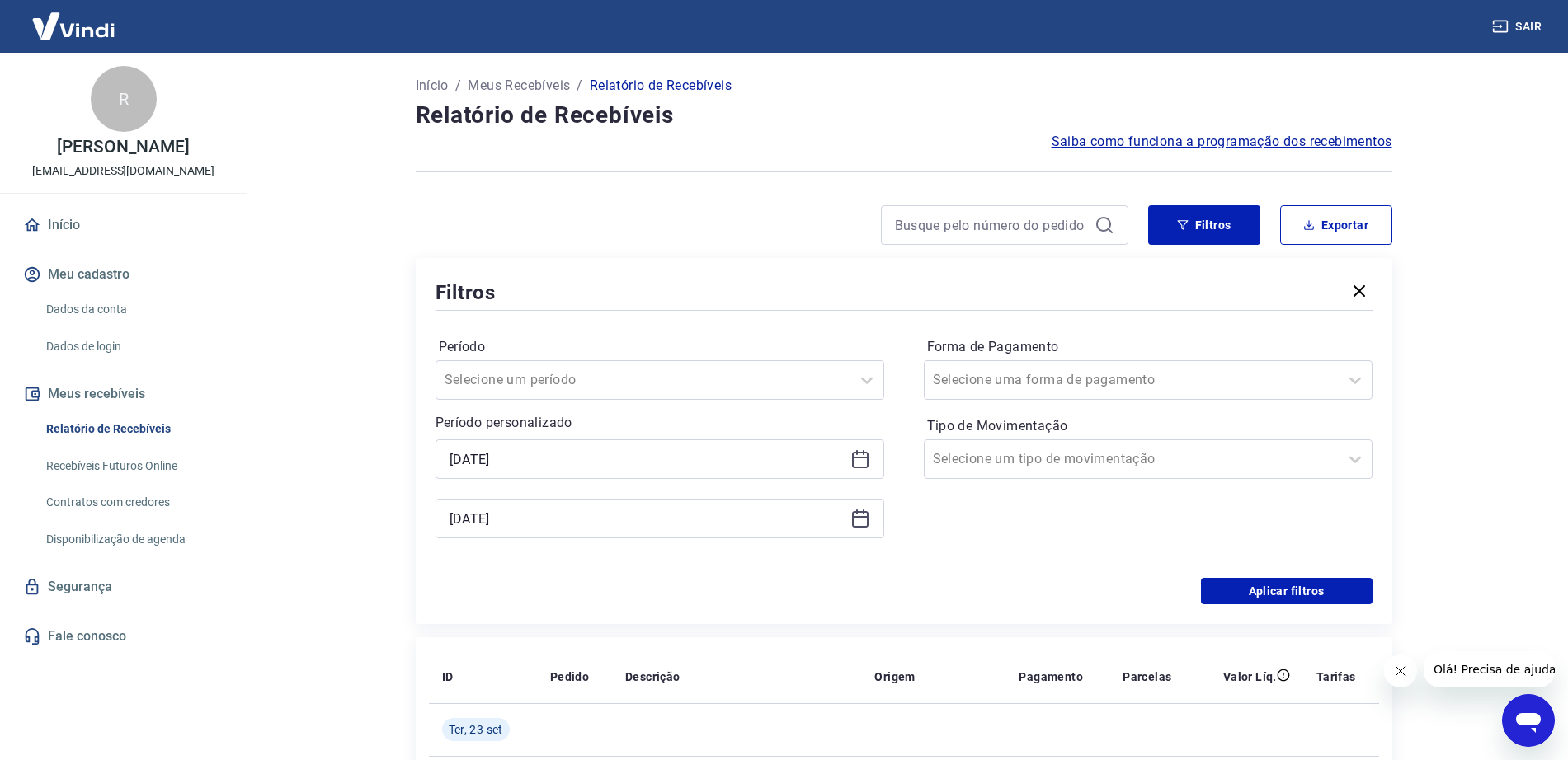
click at [871, 462] on div "[DATE]" at bounding box center [659, 459] width 449 height 40
click at [864, 466] on icon at bounding box center [861, 459] width 20 height 20
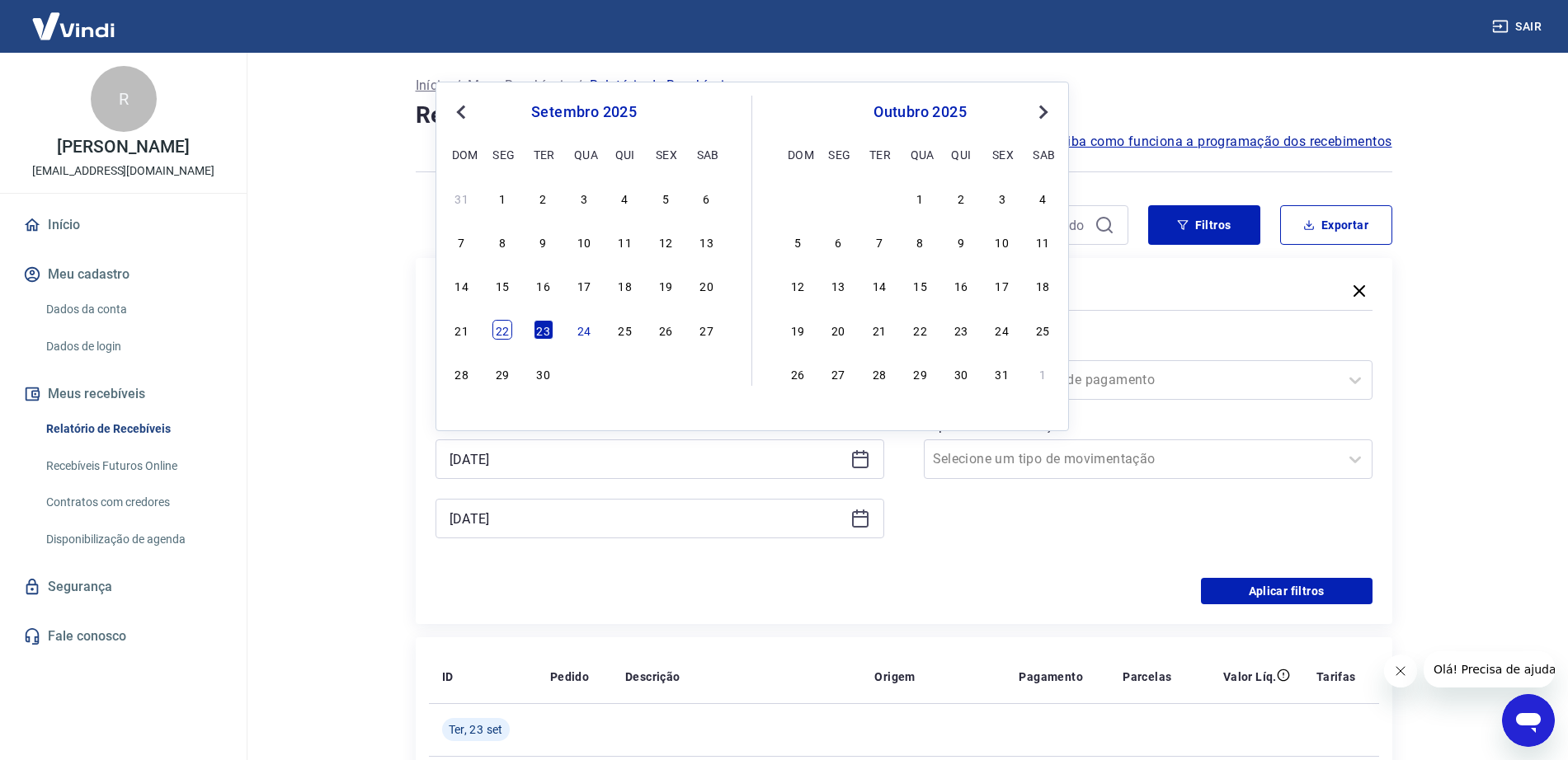
click at [504, 332] on div "22" at bounding box center [502, 330] width 20 height 20
type input "[DATE]"
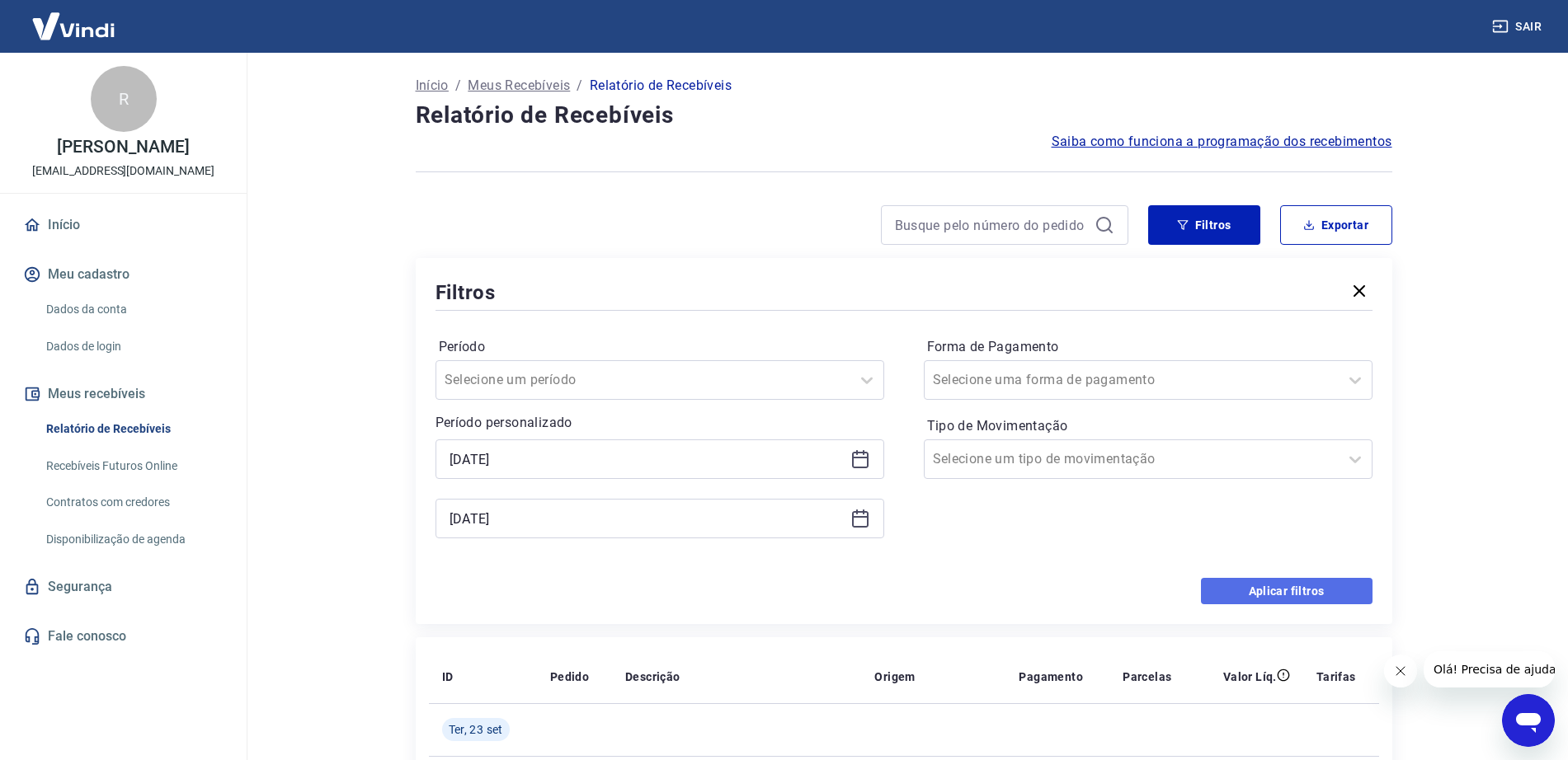
click at [1267, 588] on button "Aplicar filtros" at bounding box center [1287, 591] width 172 height 27
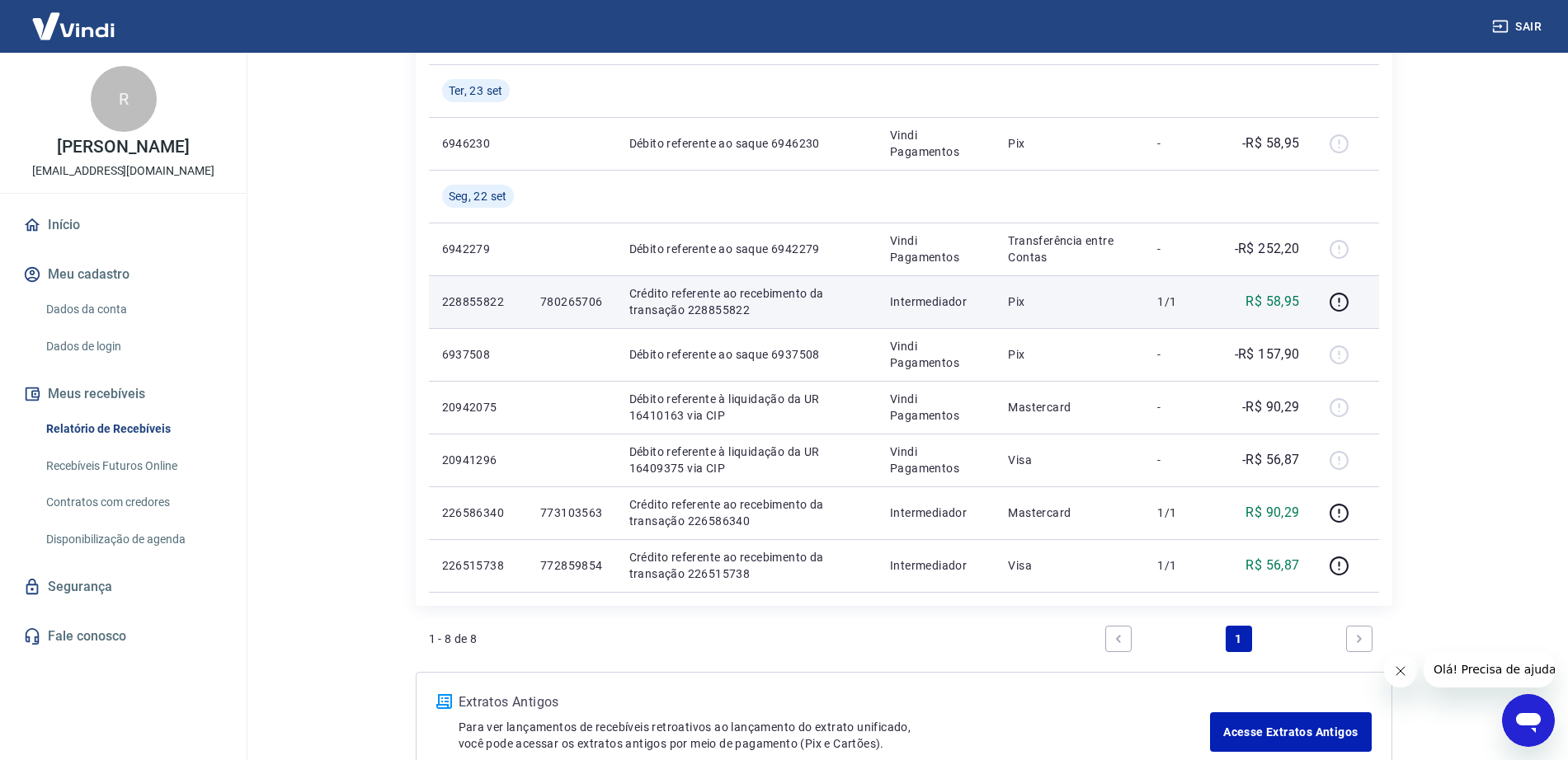
scroll to position [309, 0]
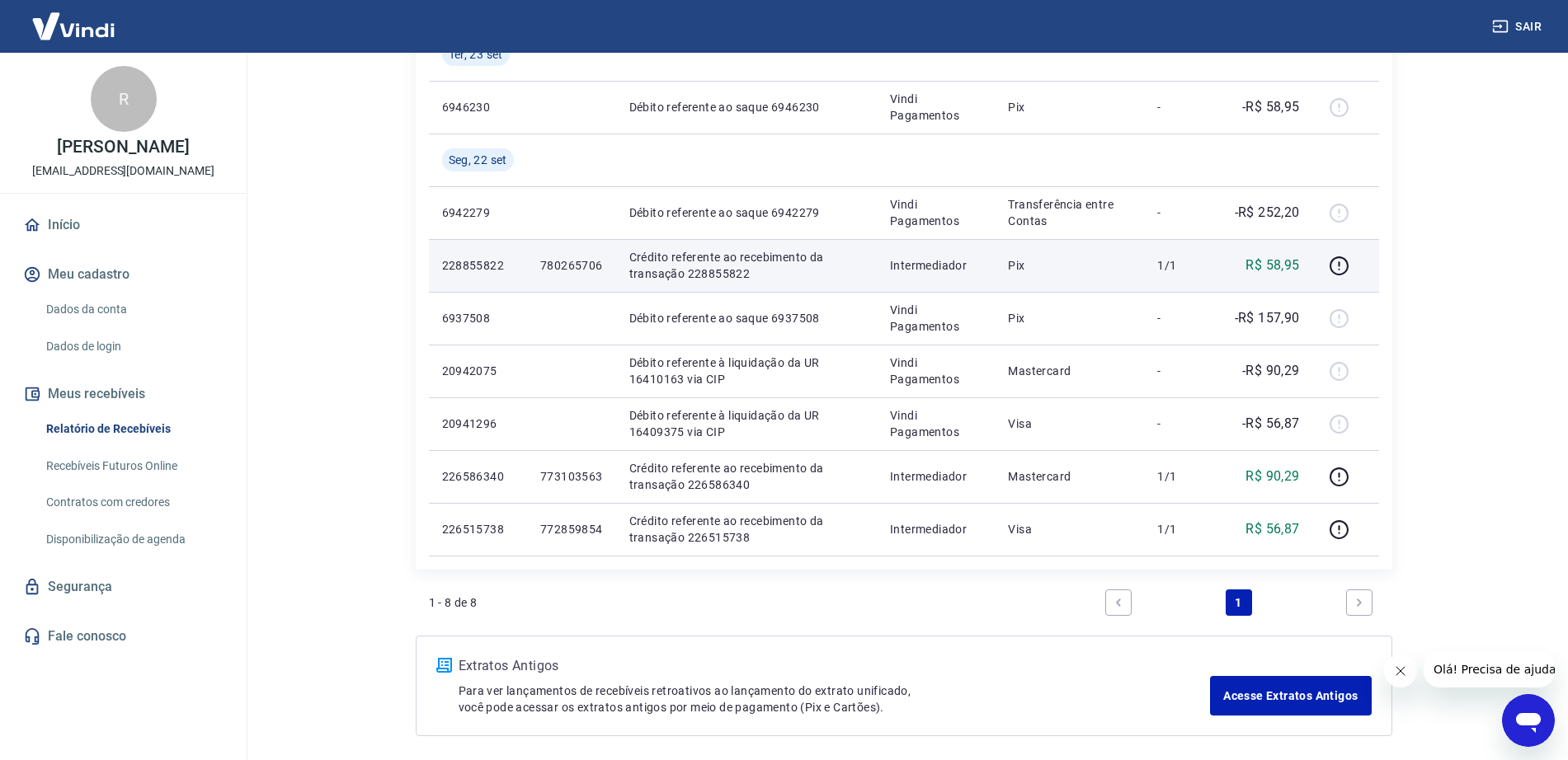
click at [559, 268] on p "780265706" at bounding box center [572, 265] width 63 height 17
copy p "780265706"
